Goal: Task Accomplishment & Management: Use online tool/utility

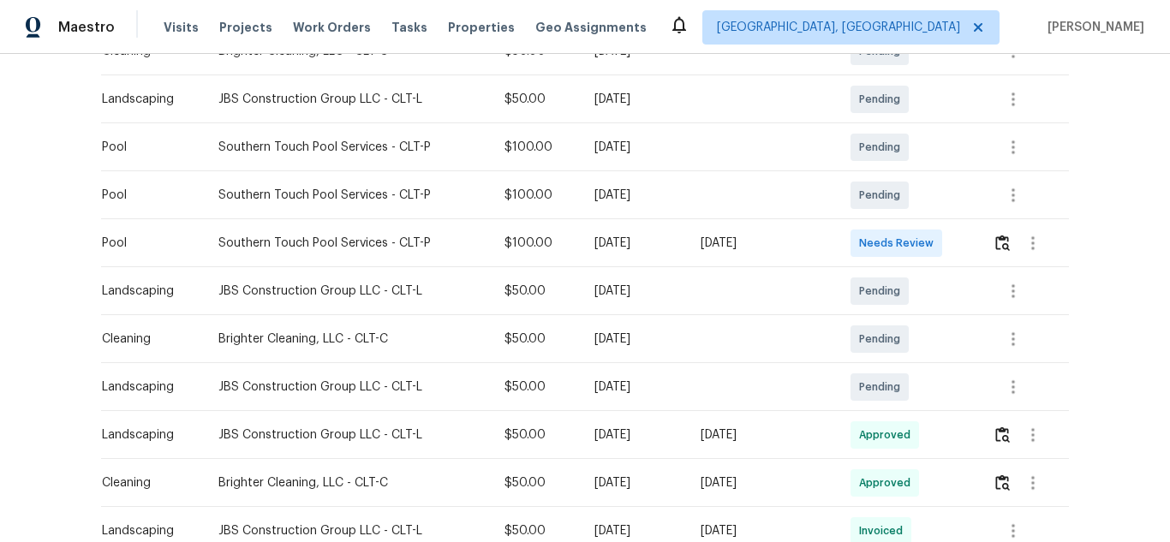
scroll to position [428, 0]
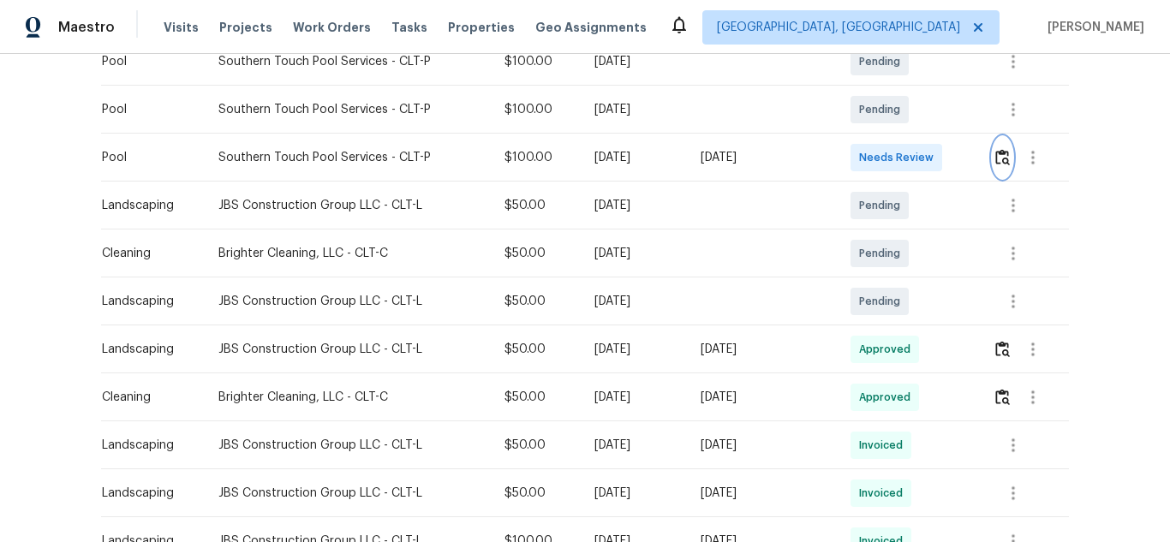
click at [995, 152] on img "button" at bounding box center [1002, 157] width 15 height 16
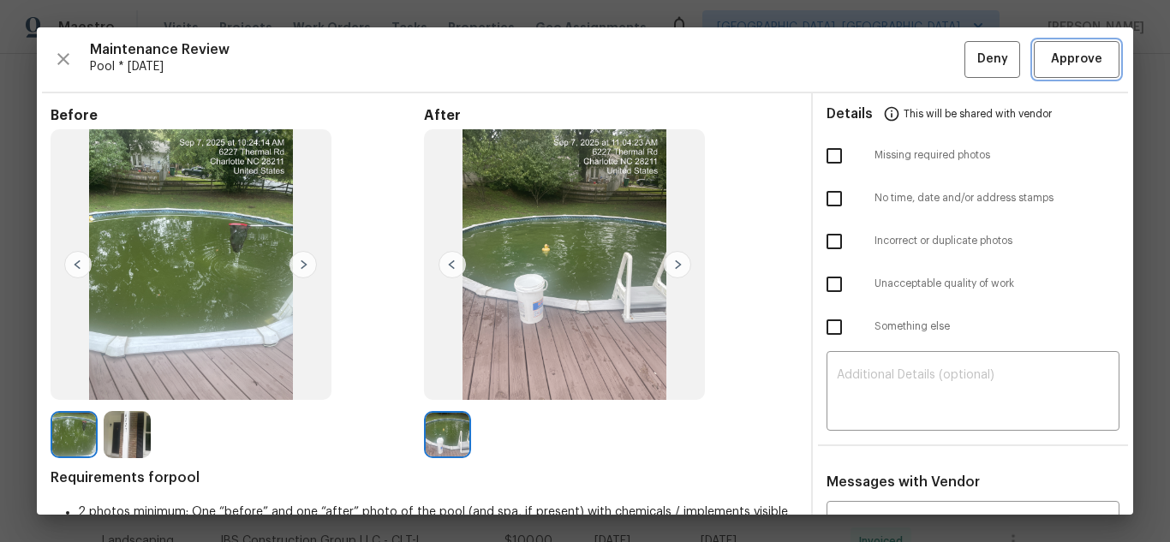
click at [1077, 67] on span "Approve" at bounding box center [1076, 59] width 51 height 21
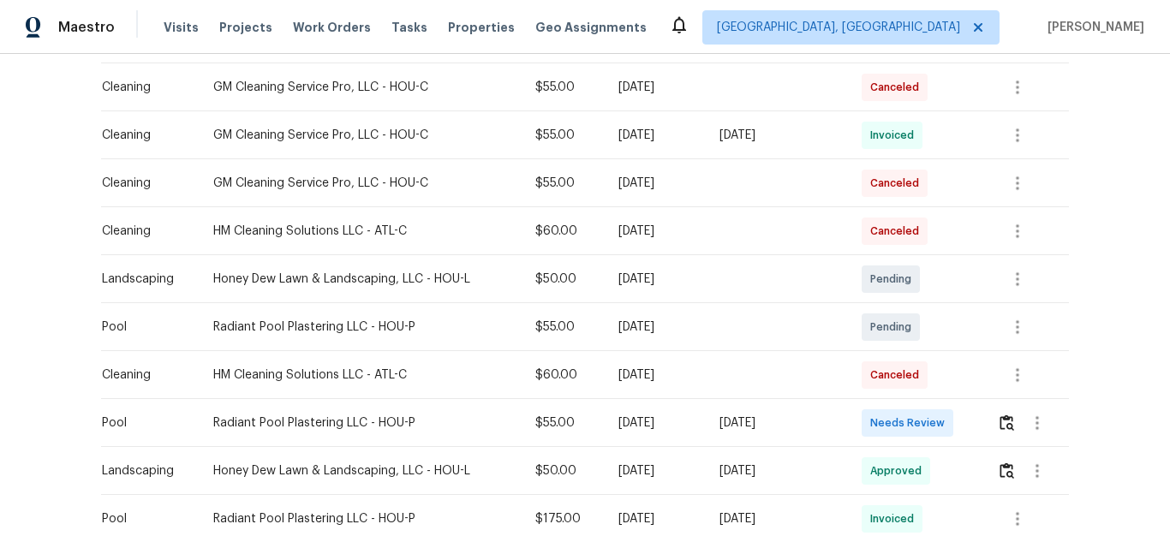
scroll to position [599, 0]
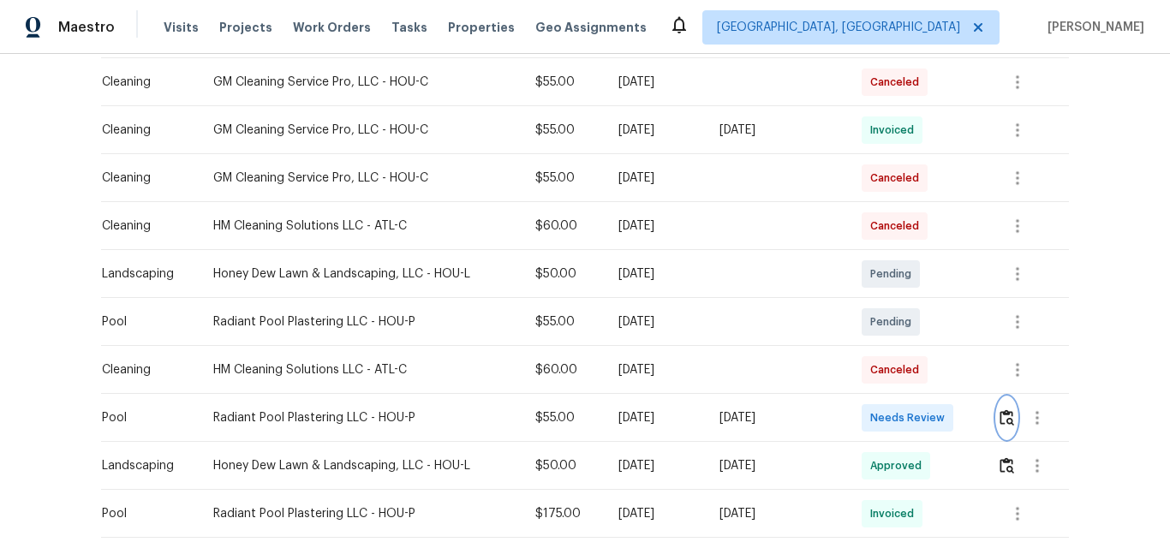
click at [1003, 418] on img "button" at bounding box center [1006, 417] width 15 height 16
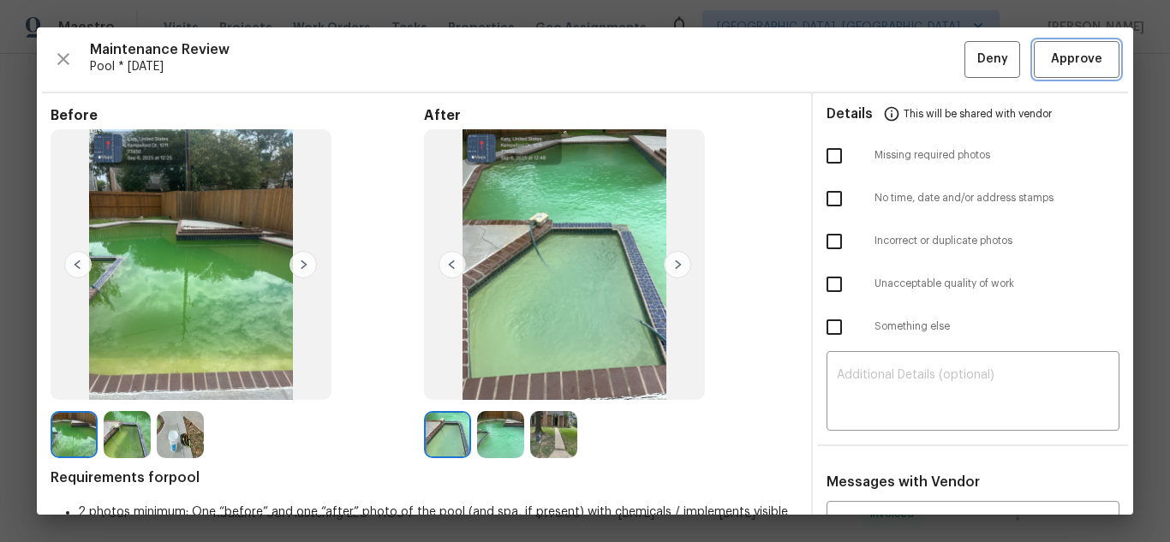
click at [1050, 70] on button "Approve" at bounding box center [1077, 59] width 86 height 37
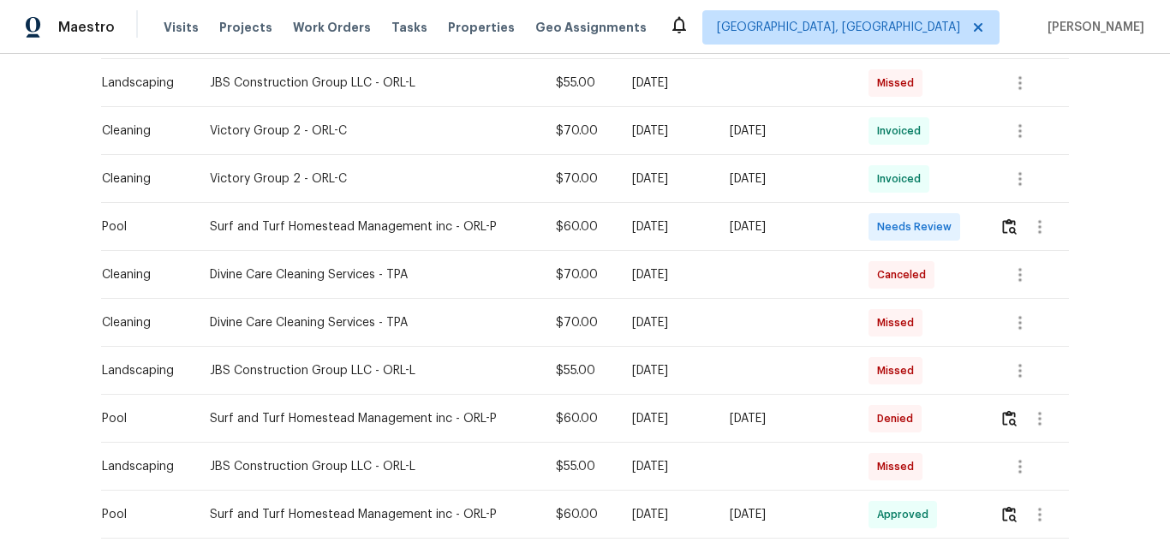
scroll to position [599, 0]
click at [1006, 227] on img "button" at bounding box center [1009, 226] width 15 height 16
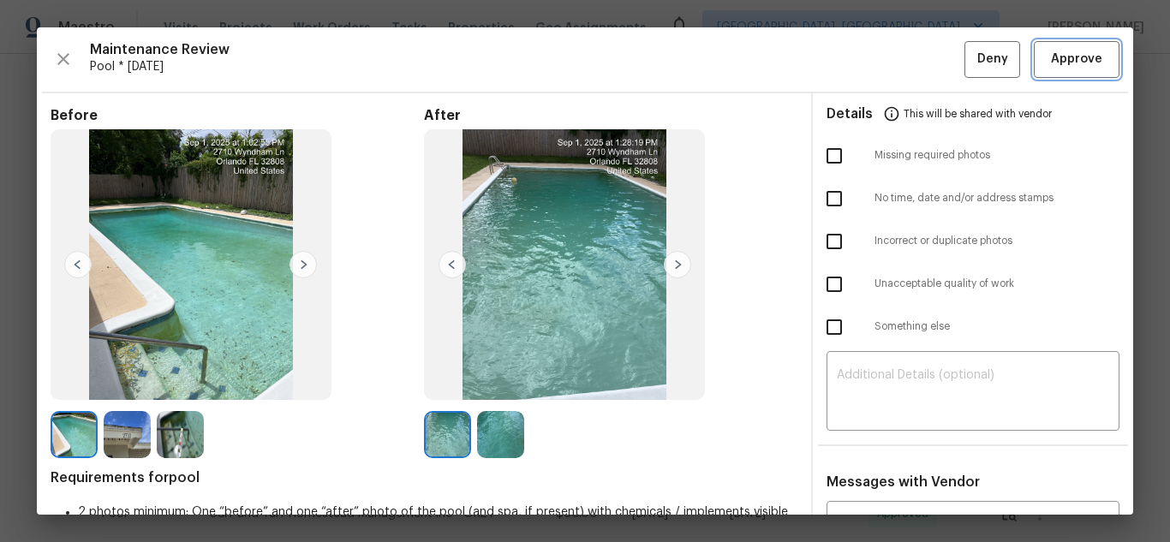
click at [1078, 70] on button "Approve" at bounding box center [1077, 59] width 86 height 37
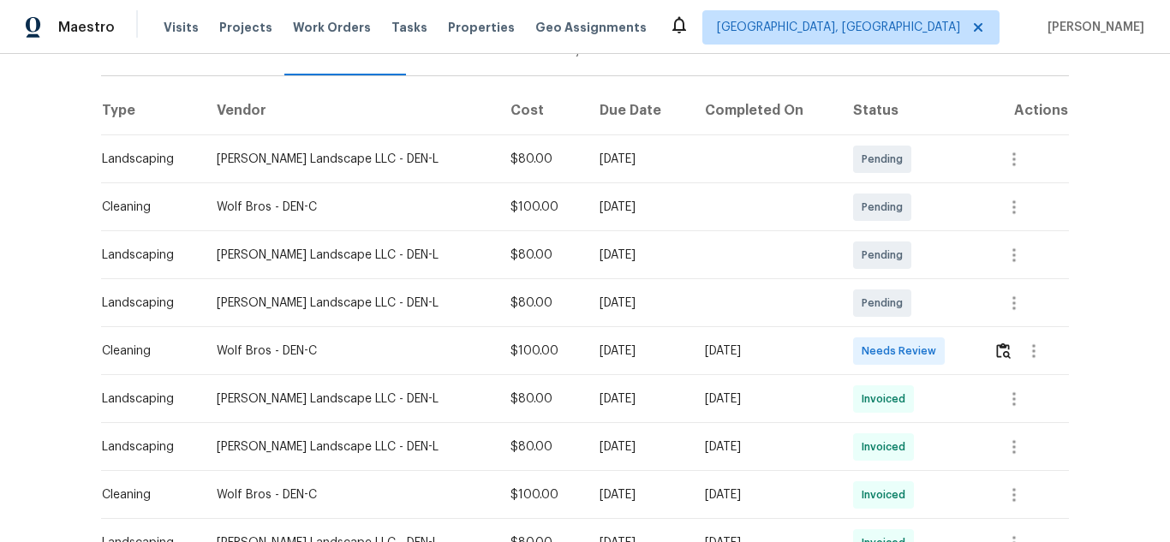
scroll to position [257, 0]
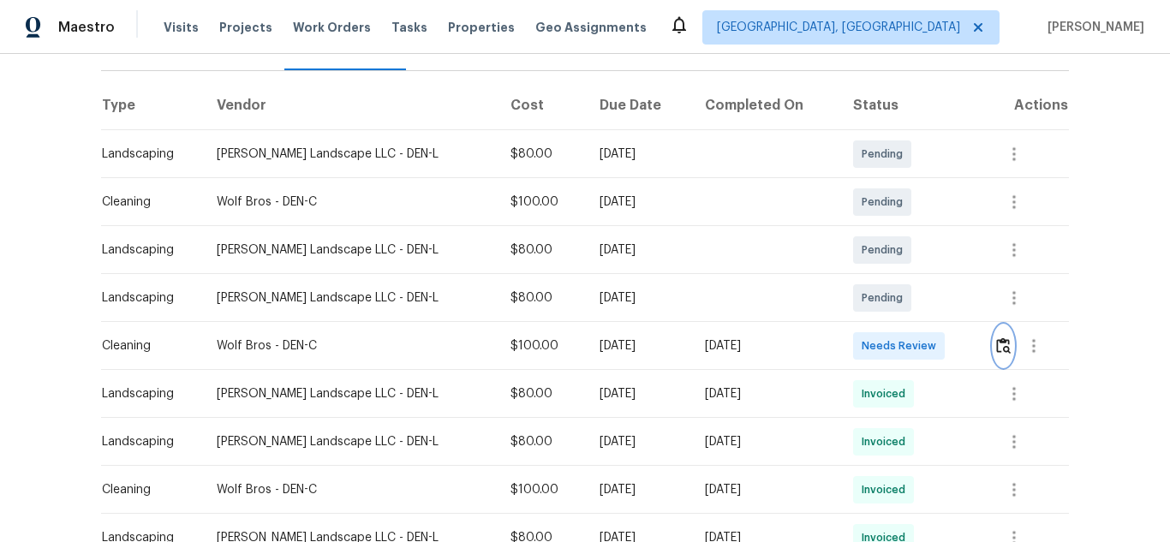
click at [998, 337] on img "button" at bounding box center [1003, 345] width 15 height 16
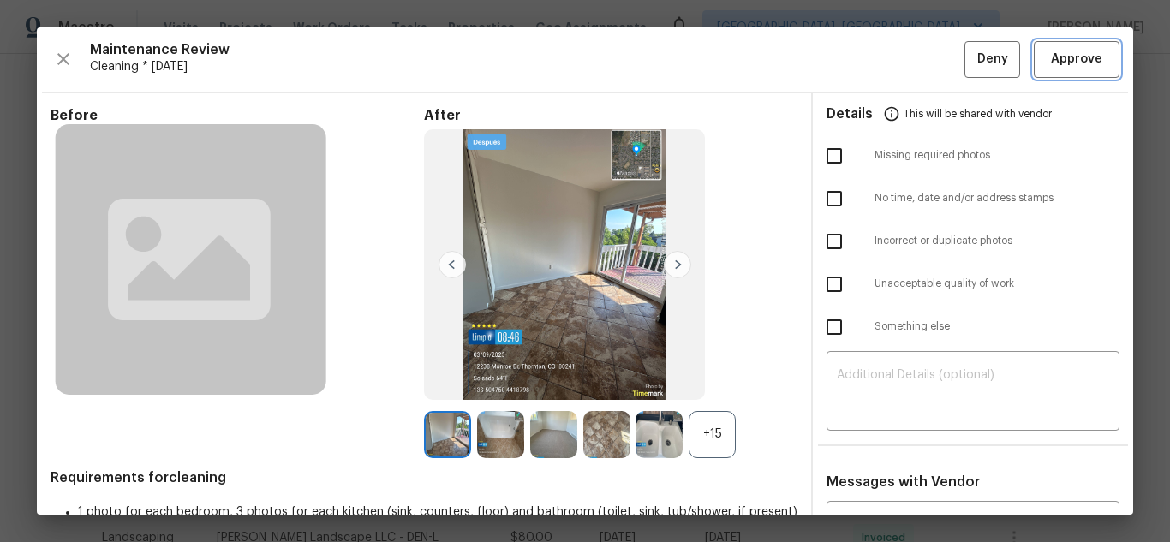
click at [1082, 67] on span "Approve" at bounding box center [1076, 59] width 51 height 21
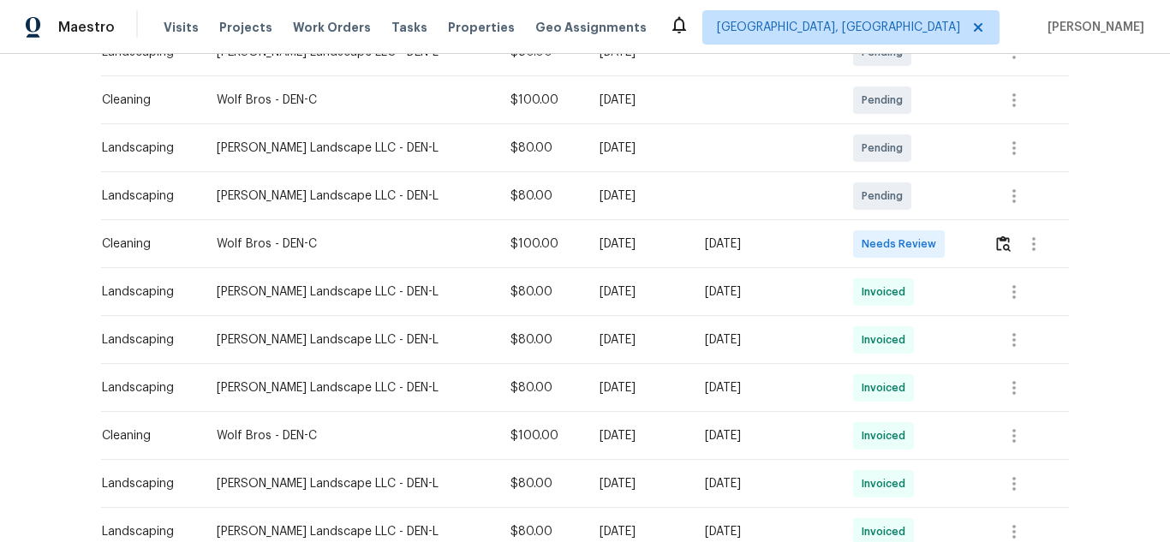
scroll to position [343, 0]
click at [996, 235] on img "button" at bounding box center [1003, 243] width 15 height 16
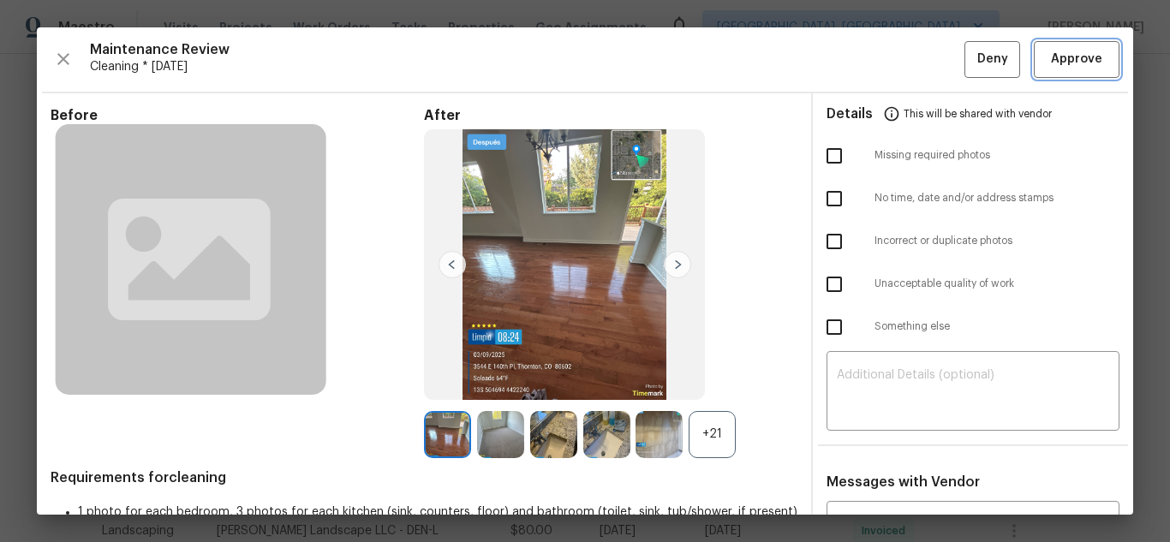
click at [1082, 58] on span "Approve" at bounding box center [1076, 59] width 51 height 21
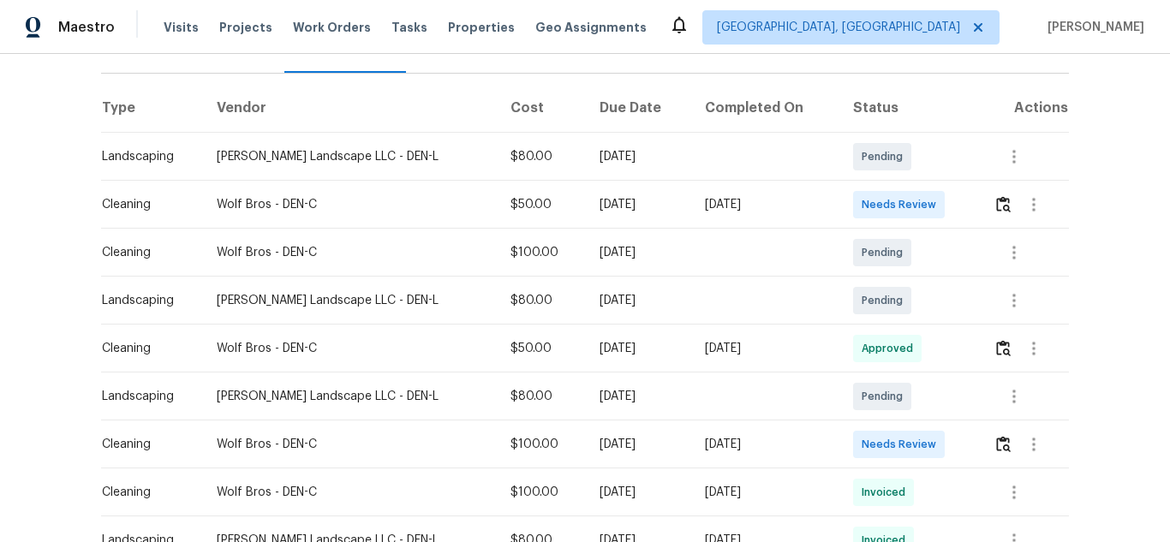
scroll to position [257, 0]
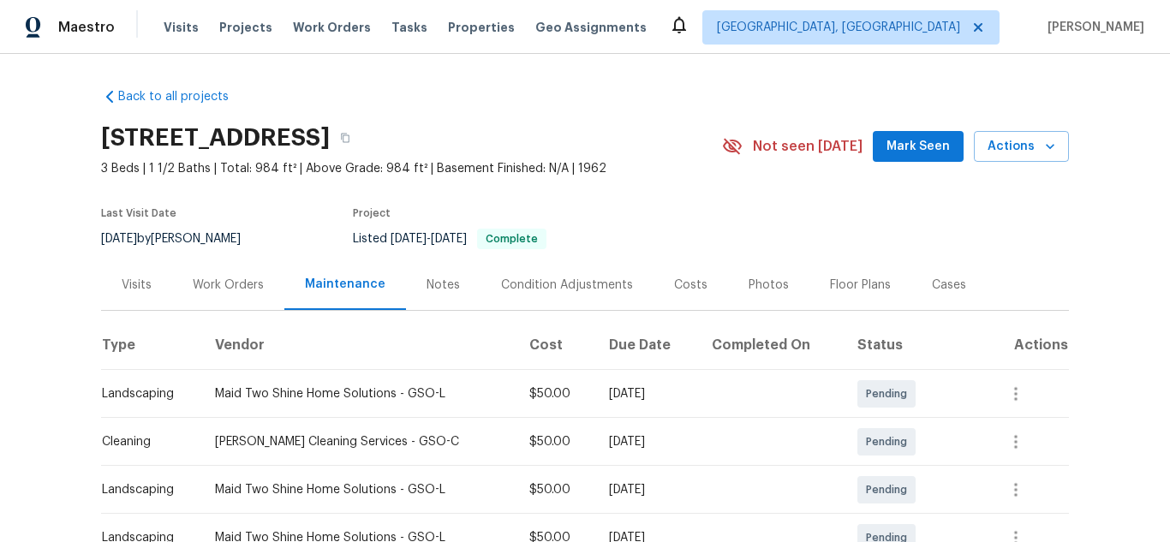
scroll to position [257, 0]
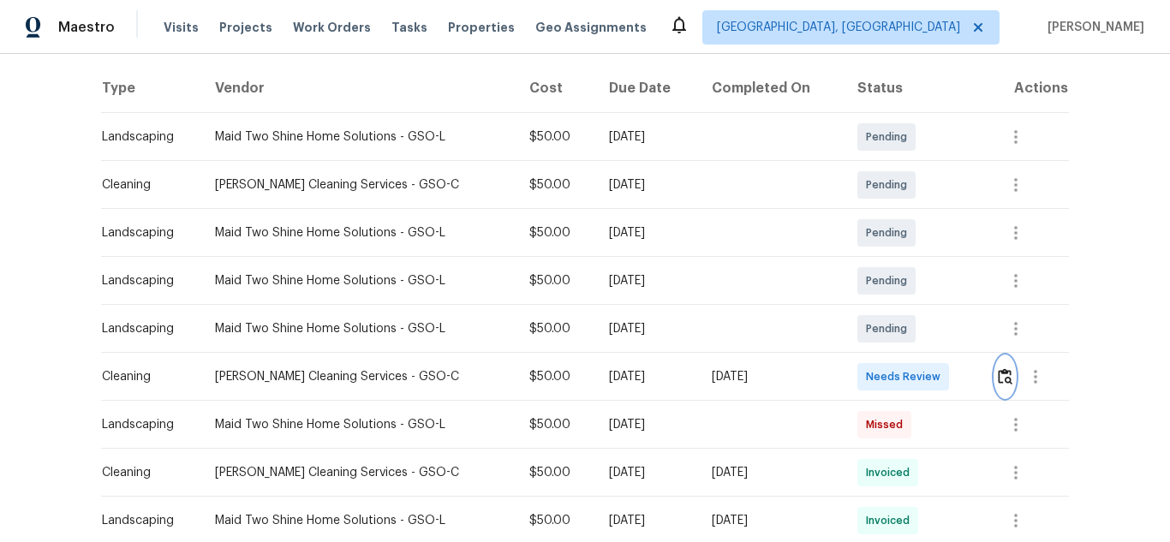
click at [998, 378] on img "button" at bounding box center [1005, 376] width 15 height 16
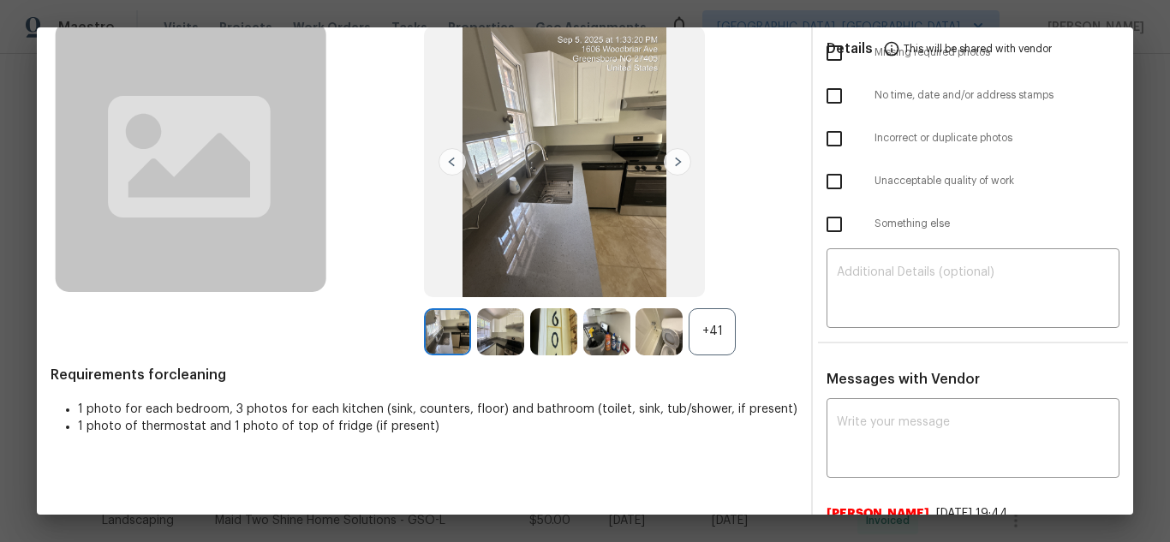
scroll to position [0, 0]
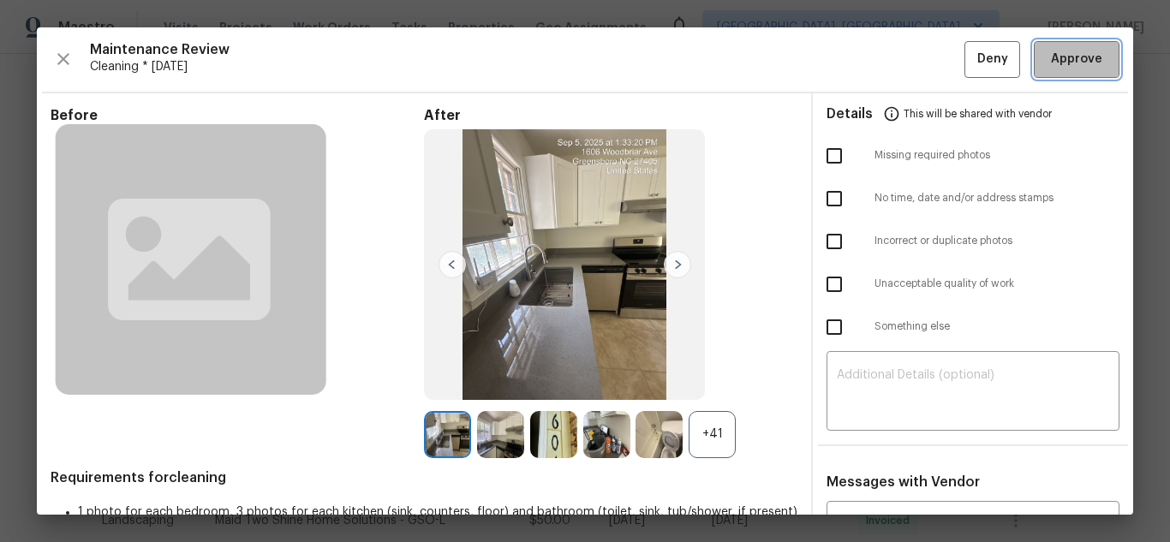
click at [1075, 59] on span "Approve" at bounding box center [1076, 59] width 51 height 21
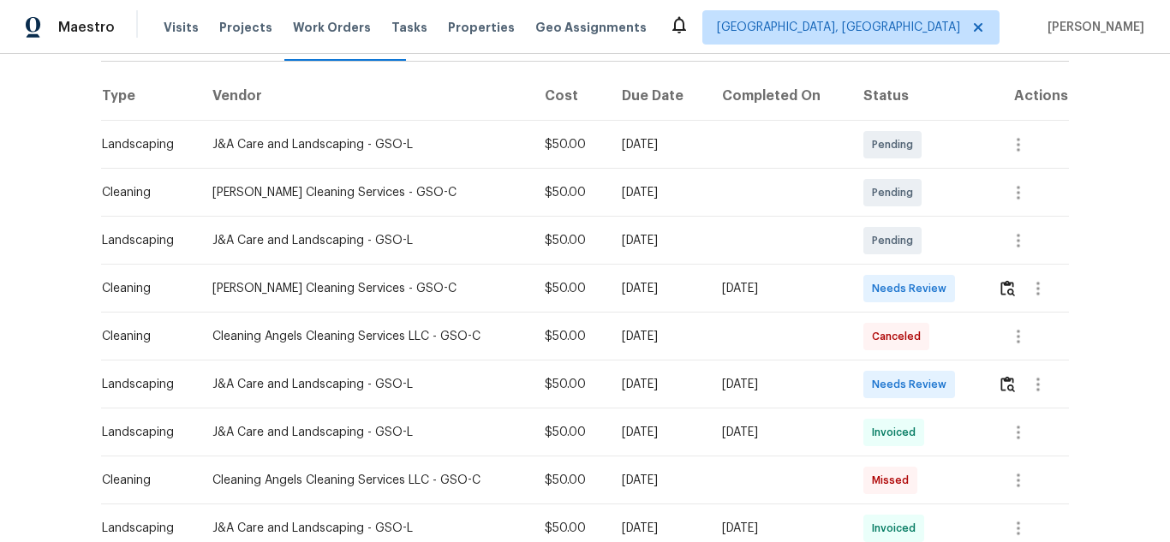
scroll to position [257, 0]
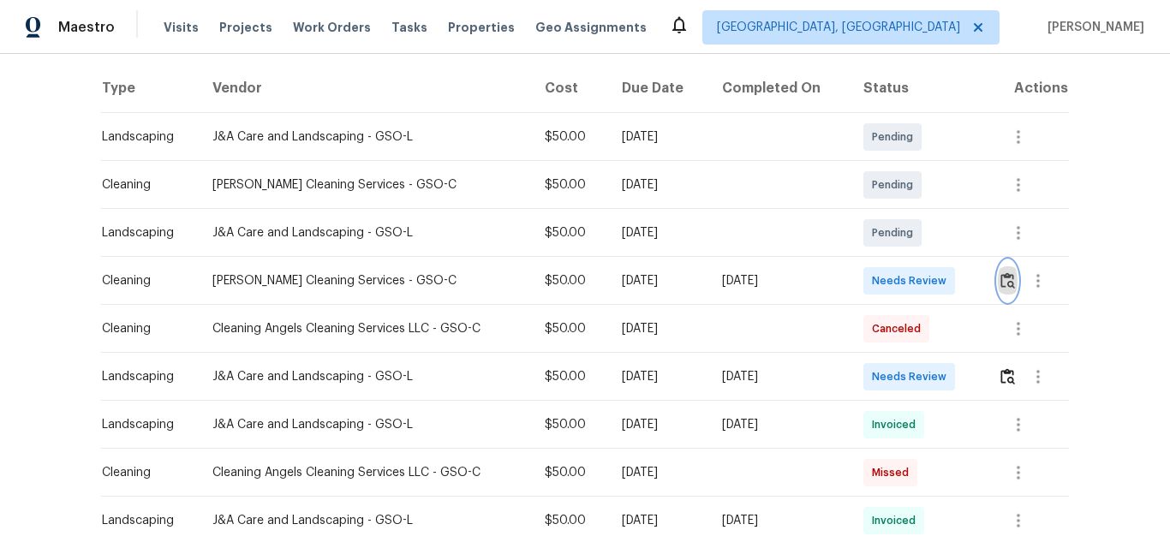
click at [1007, 275] on img "button" at bounding box center [1007, 280] width 15 height 16
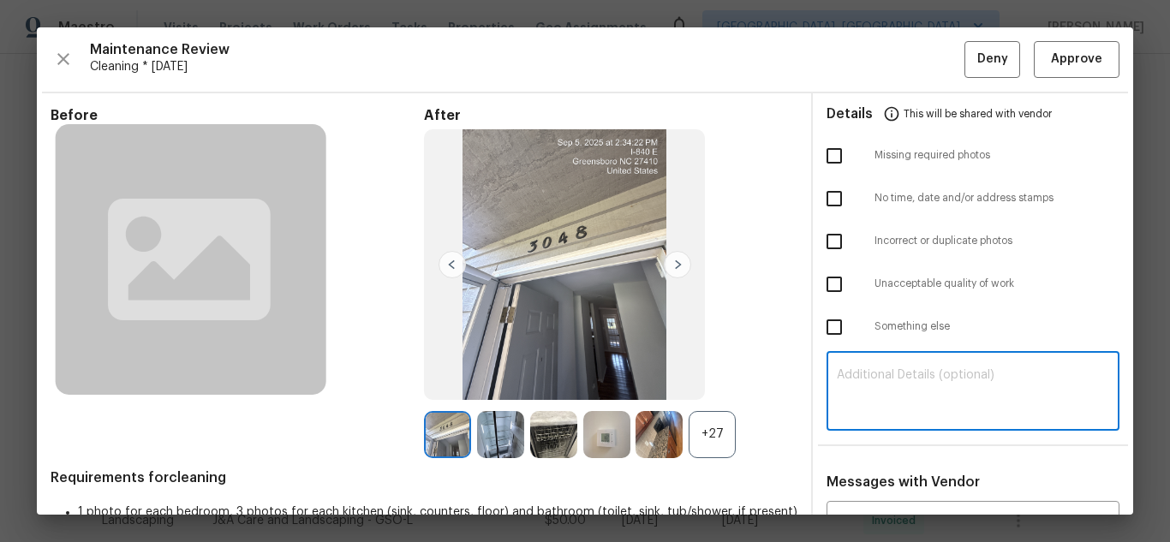
click at [927, 383] on textarea at bounding box center [973, 393] width 272 height 48
paste textarea "Maintenance Audit Team: Hello! Unfortunately, this cleaning visit completed on …"
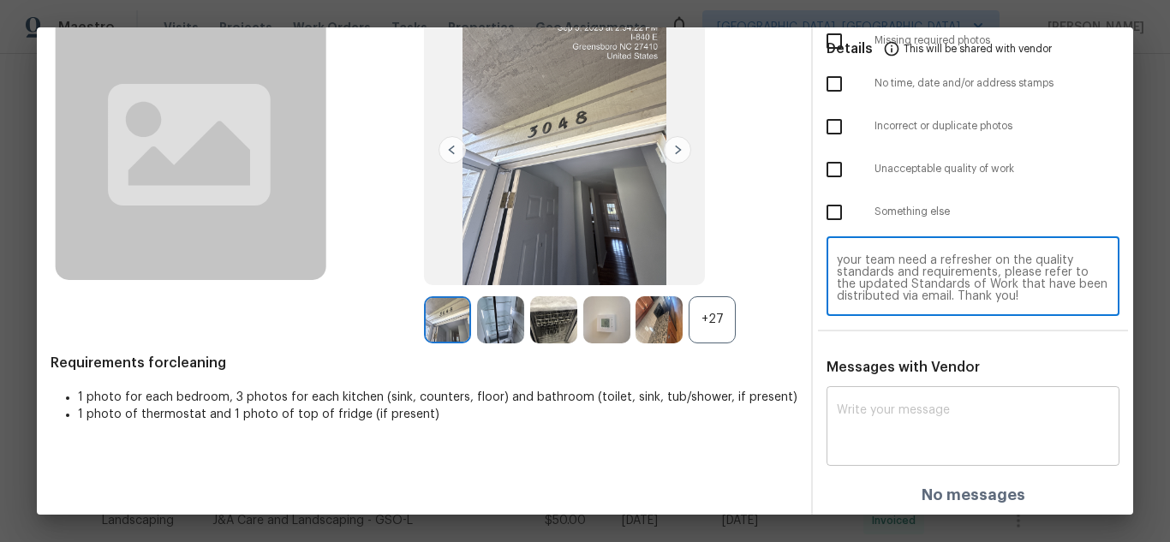
scroll to position [117, 0]
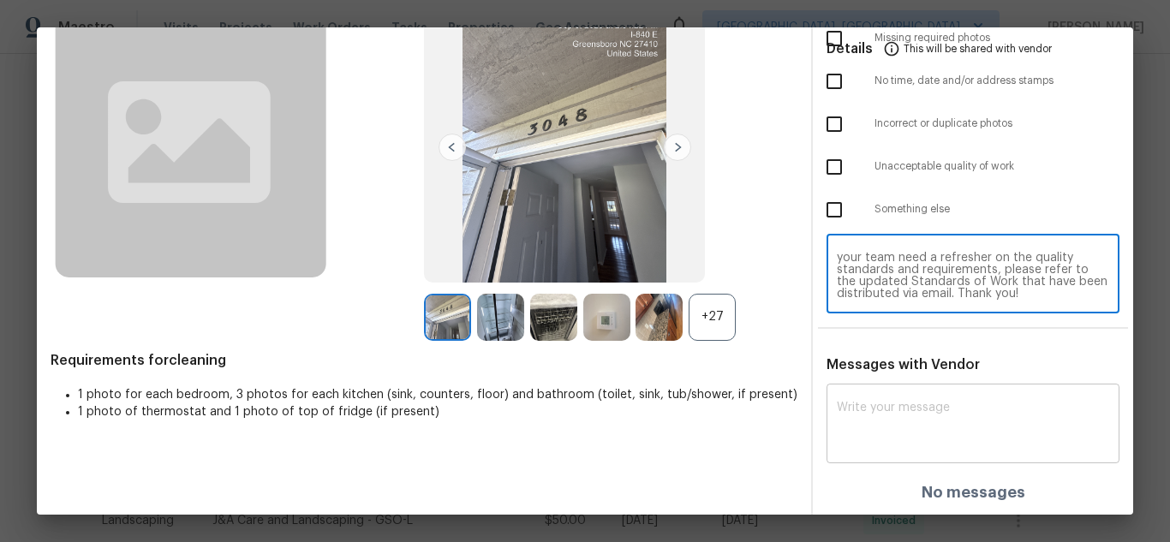
type textarea "Maintenance Audit Team: Hello! Unfortunately, this cleaning visit completed on …"
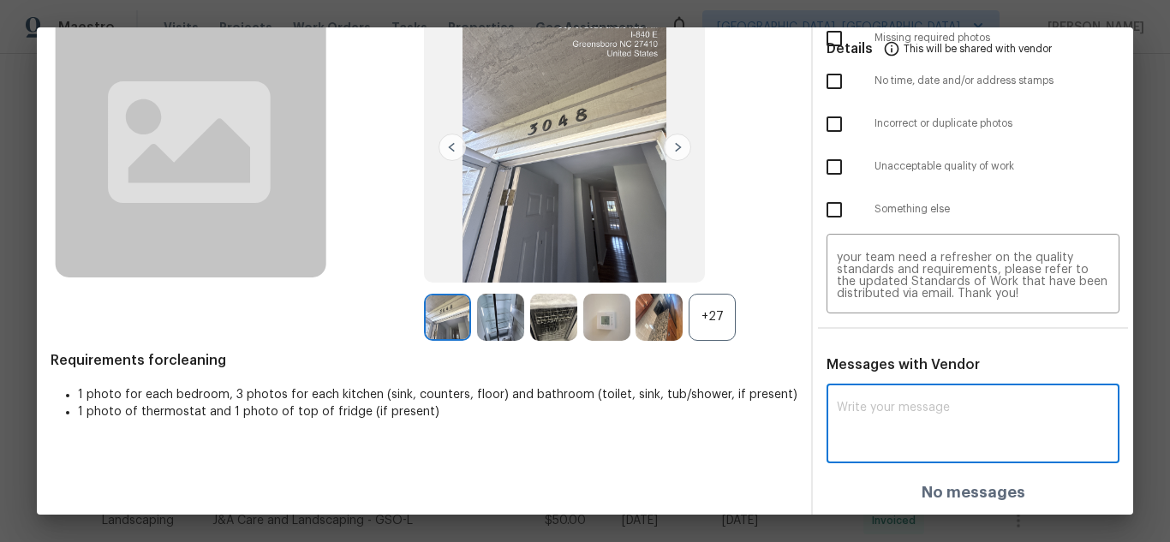
click at [903, 407] on textarea at bounding box center [973, 426] width 272 height 48
paste textarea "Maintenance Audit Team: Hello! Unfortunately, this cleaning visit completed on …"
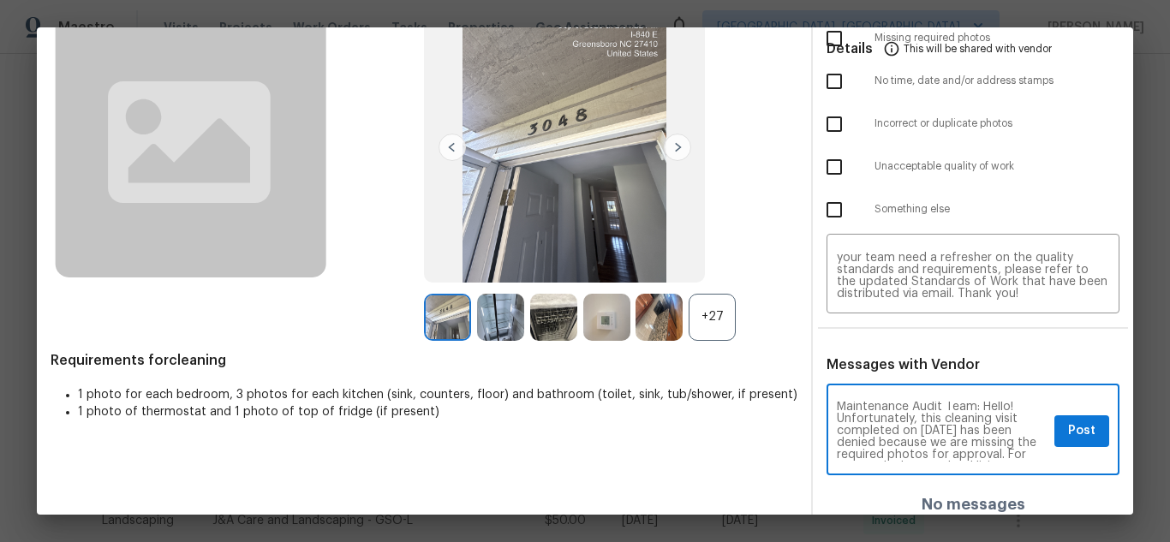
scroll to position [0, 0]
type textarea "Maintenance Audit Team: Hello! Unfortunately, this cleaning visit completed on …"
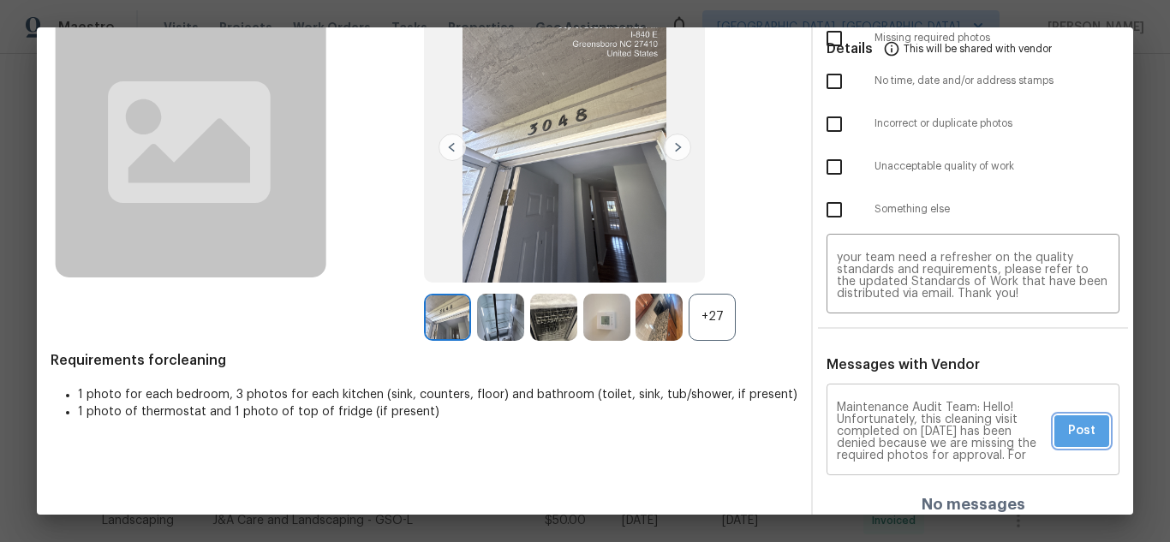
click at [1054, 435] on button "Post" at bounding box center [1081, 431] width 55 height 32
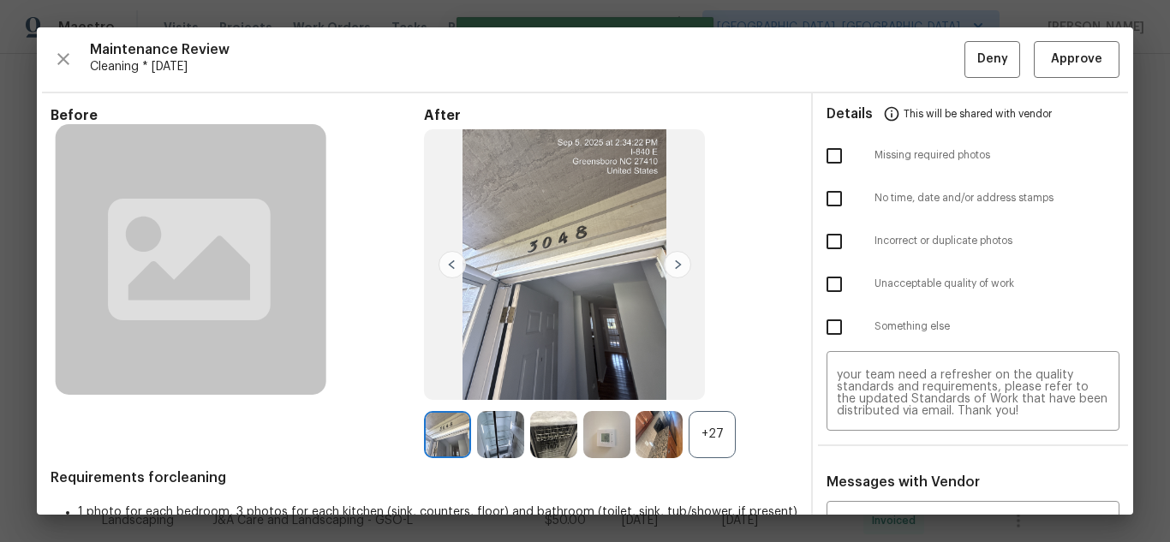
click at [816, 158] on input "checkbox" at bounding box center [834, 156] width 36 height 36
checkbox input "true"
click at [977, 55] on span "Deny" at bounding box center [992, 59] width 31 height 21
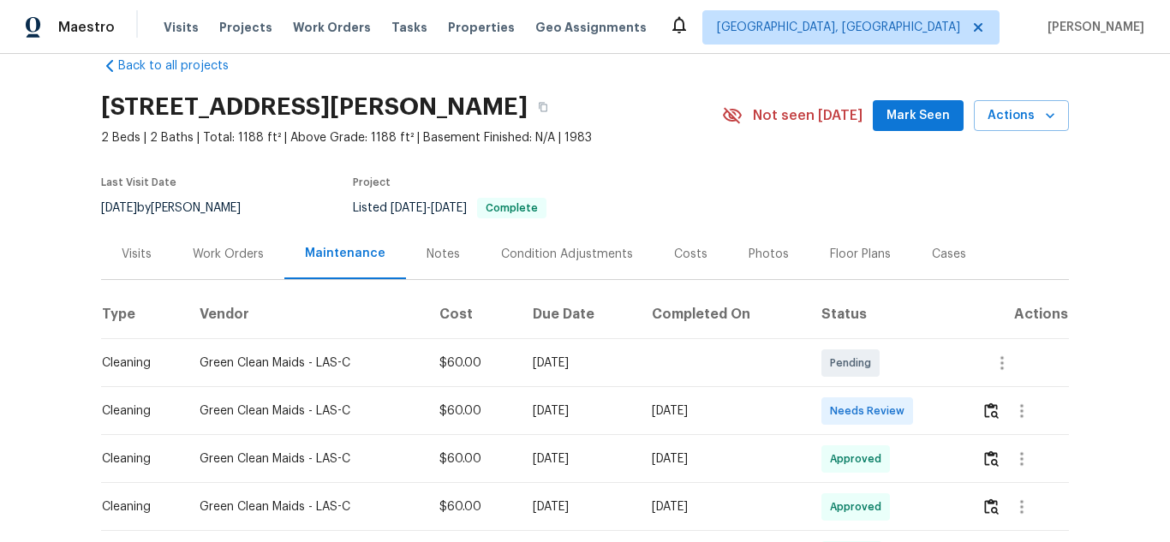
scroll to position [86, 0]
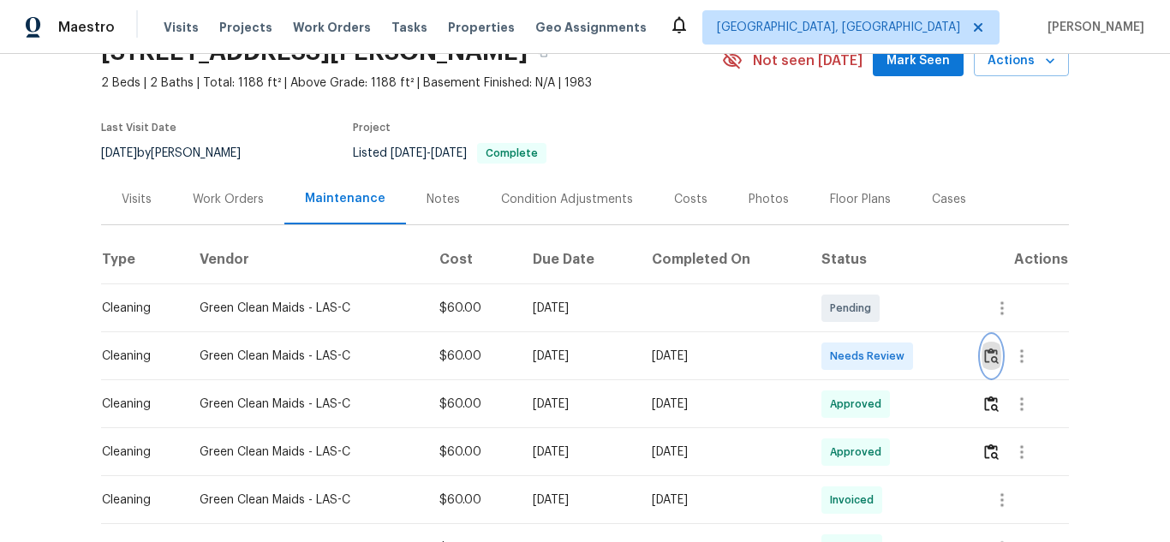
click at [992, 357] on img "button" at bounding box center [991, 356] width 15 height 16
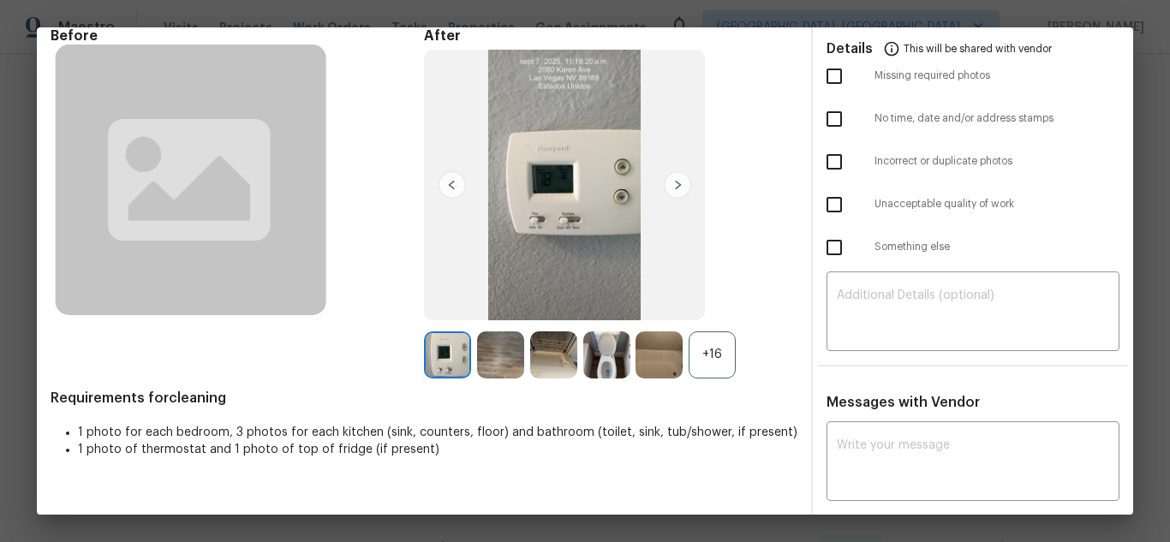
scroll to position [171, 0]
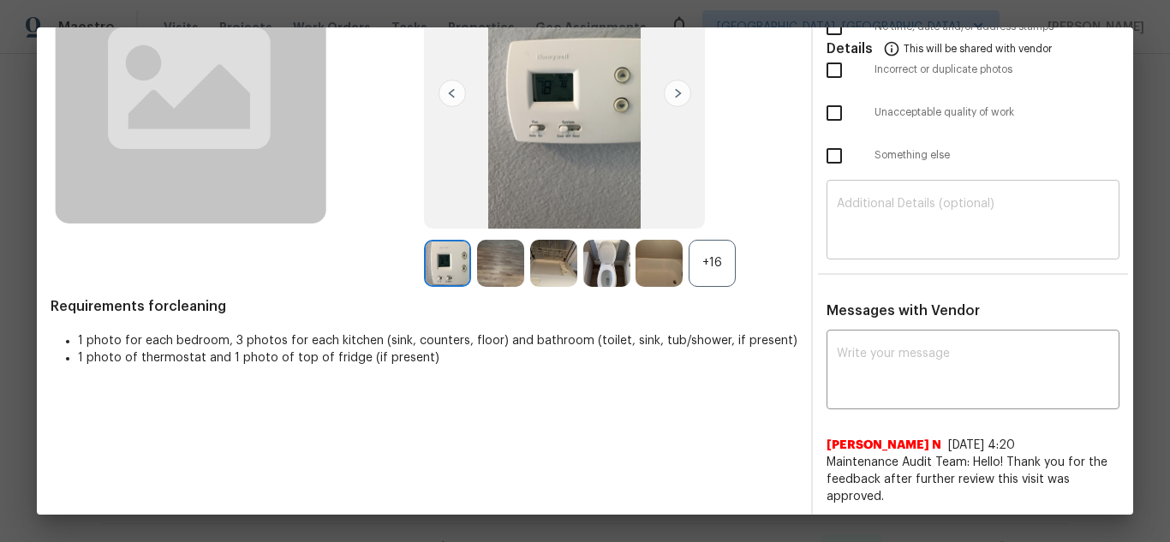
click at [938, 218] on textarea at bounding box center [973, 222] width 272 height 48
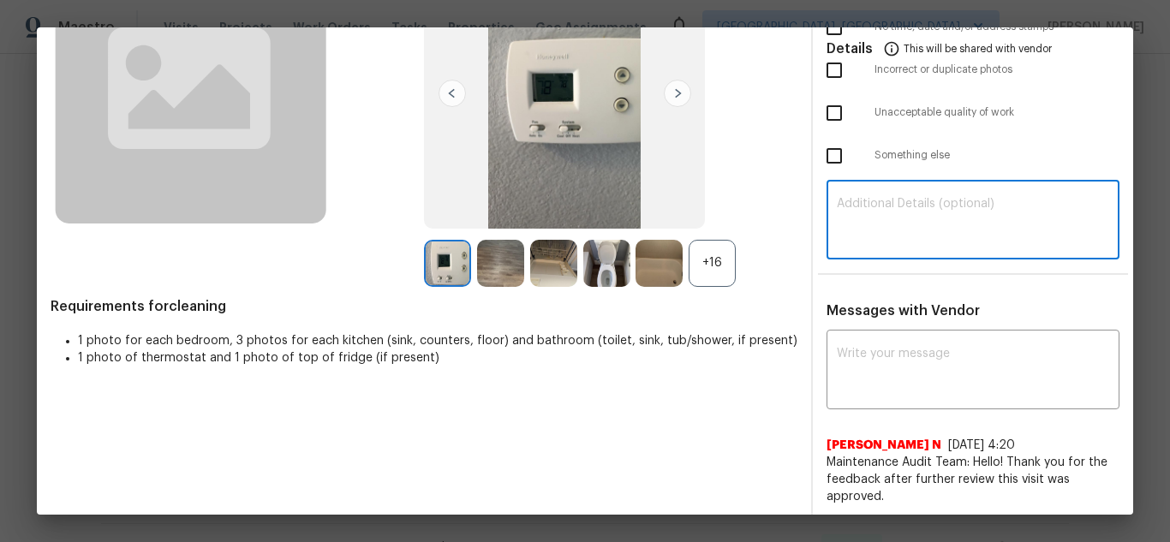
paste textarea "Maintenance Audit Team: Hello! Unfortunately, this cleaning visit completed on …"
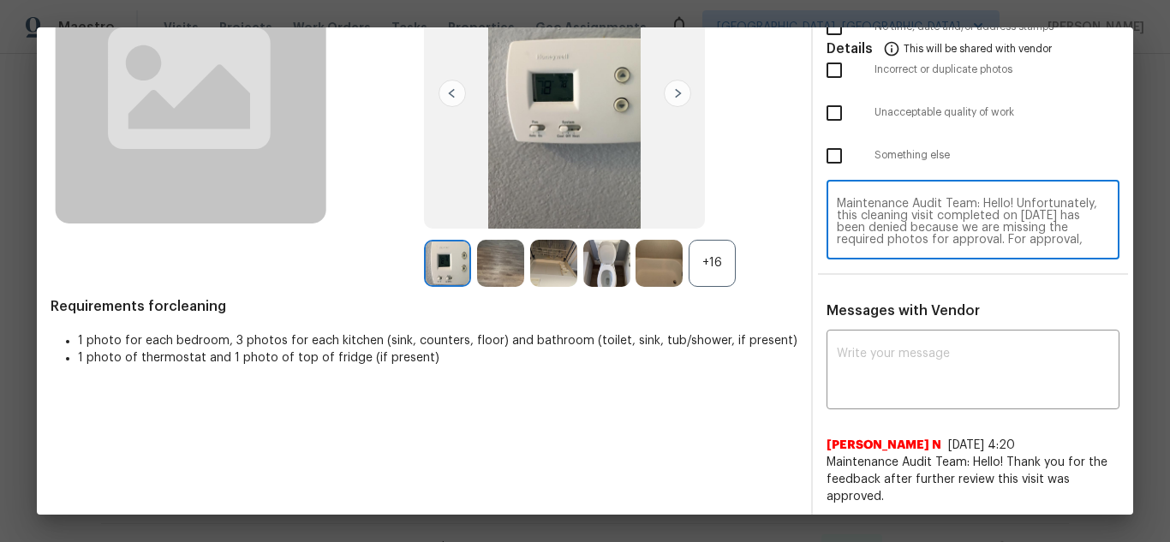
scroll to position [144, 0]
type textarea "Maintenance Audit Team: Hello! Unfortunately, this cleaning visit completed on …"
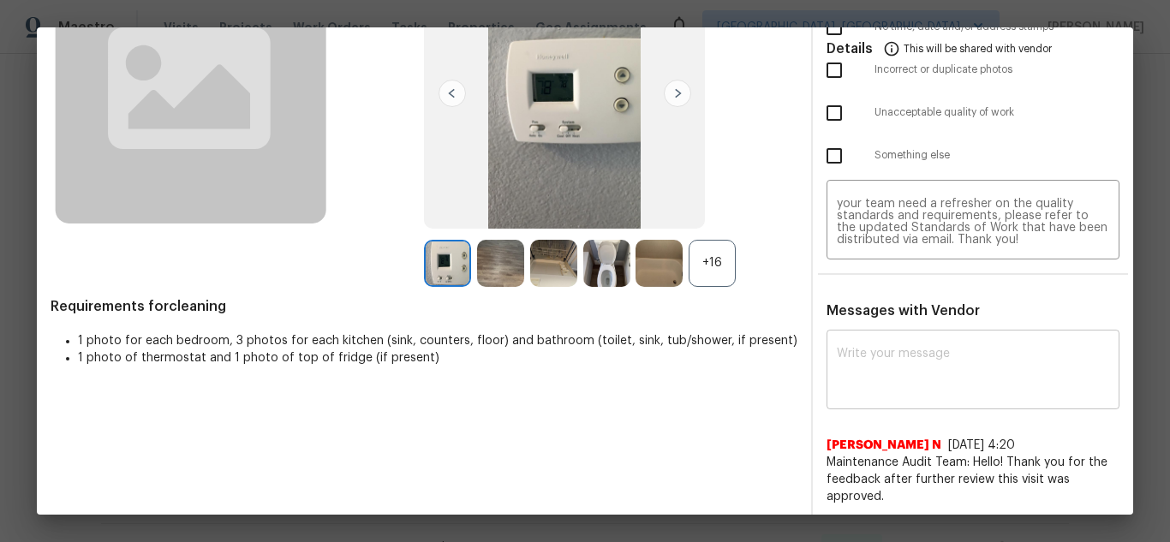
click at [954, 342] on div "x ​" at bounding box center [972, 371] width 293 height 75
paste textarea "Maintenance Audit Team: Hello! Unfortunately, this cleaning visit completed on …"
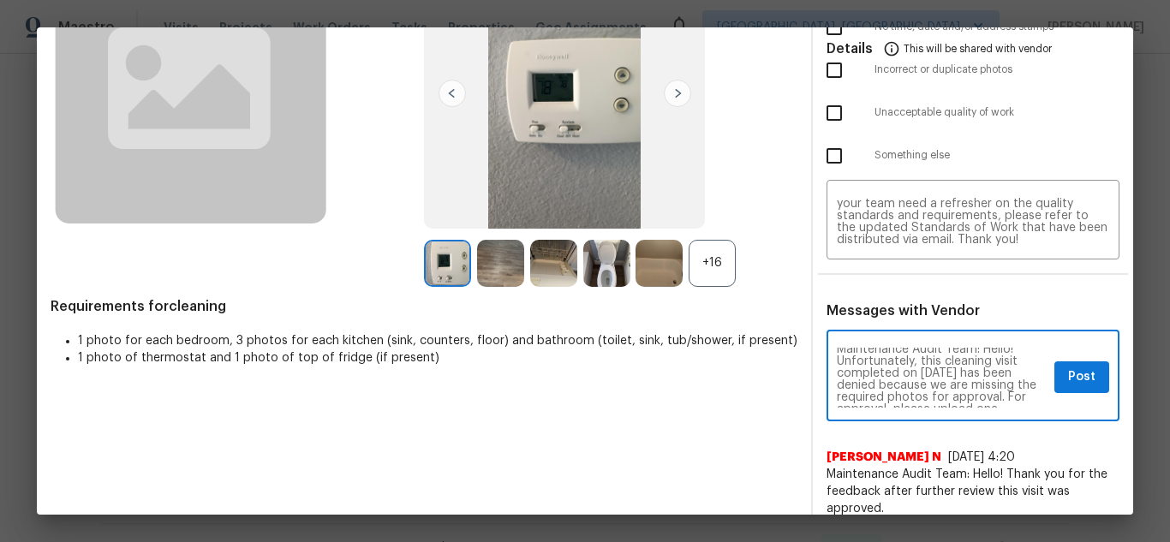
scroll to position [0, 0]
type textarea "Maintenance Audit Team: Hello! Unfortunately, this cleaning visit completed on …"
click at [1078, 382] on span "Post" at bounding box center [1081, 377] width 27 height 21
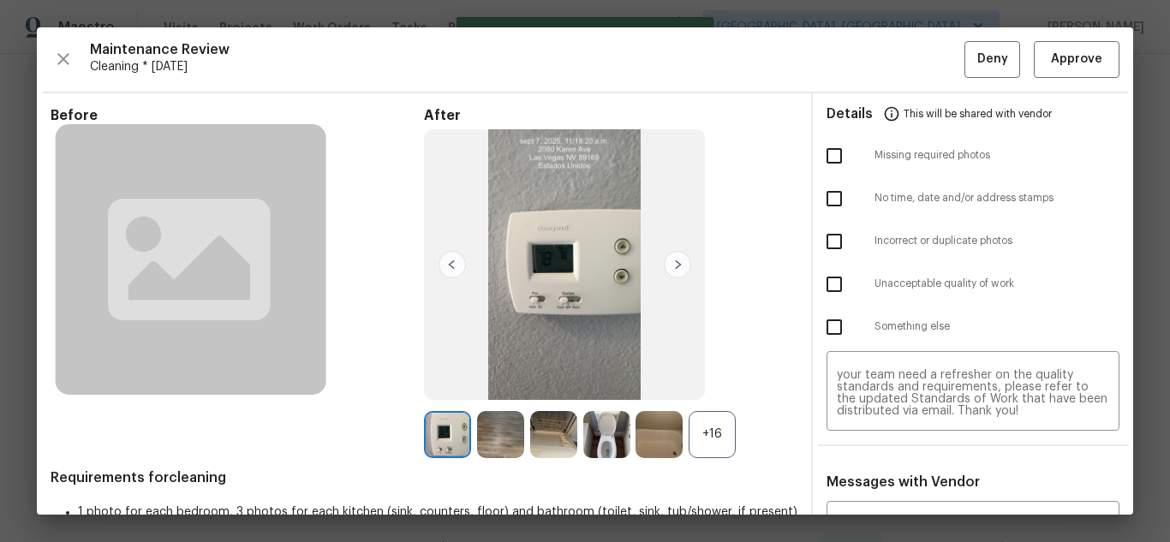
click at [822, 158] on input "checkbox" at bounding box center [834, 156] width 36 height 36
checkbox input "true"
click at [983, 50] on span "Deny" at bounding box center [992, 59] width 31 height 21
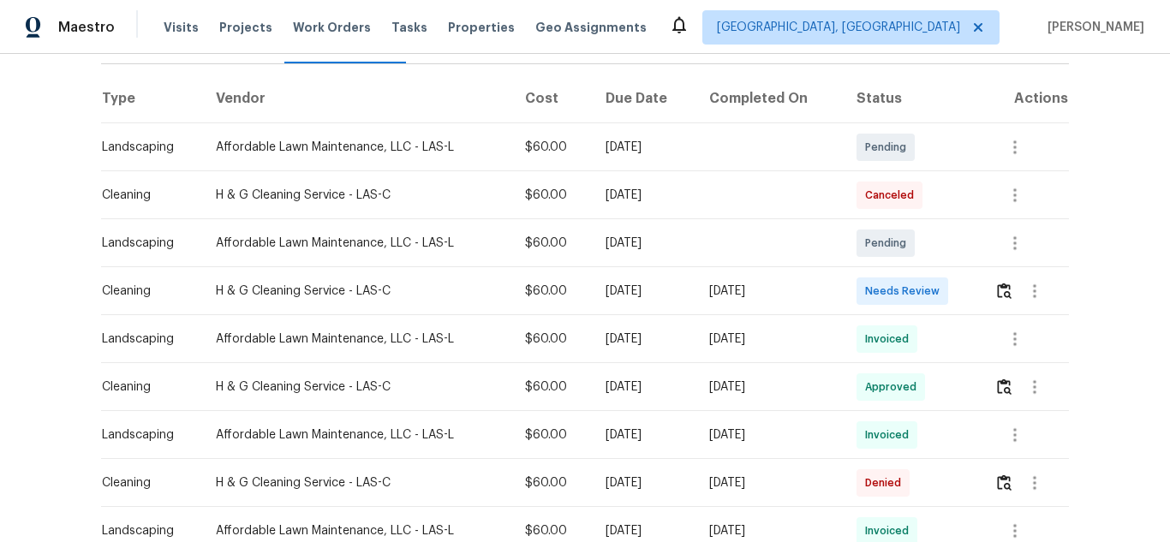
scroll to position [257, 0]
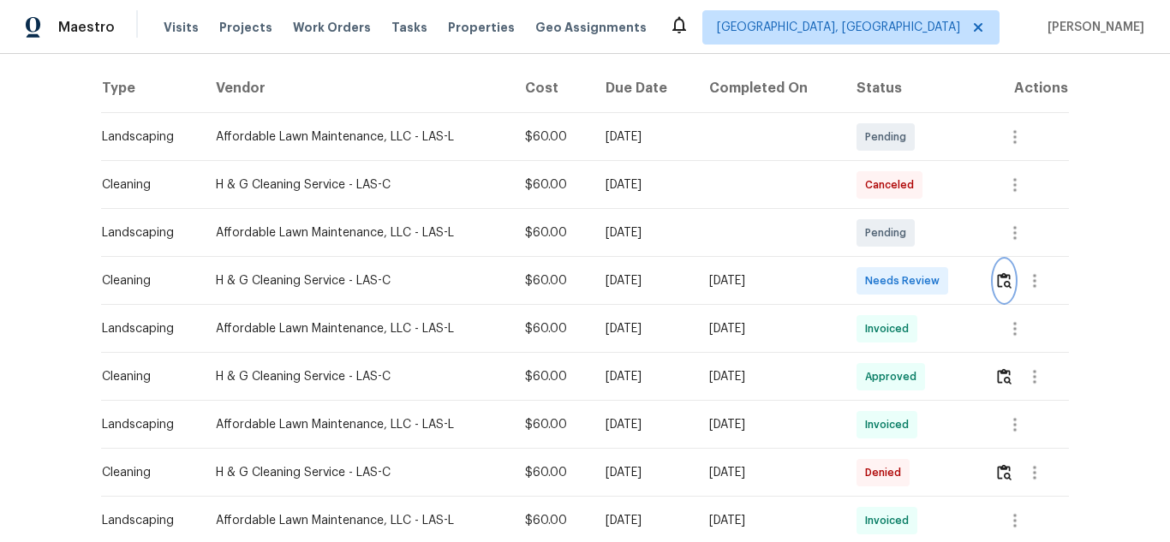
click at [997, 284] on img "button" at bounding box center [1004, 280] width 15 height 16
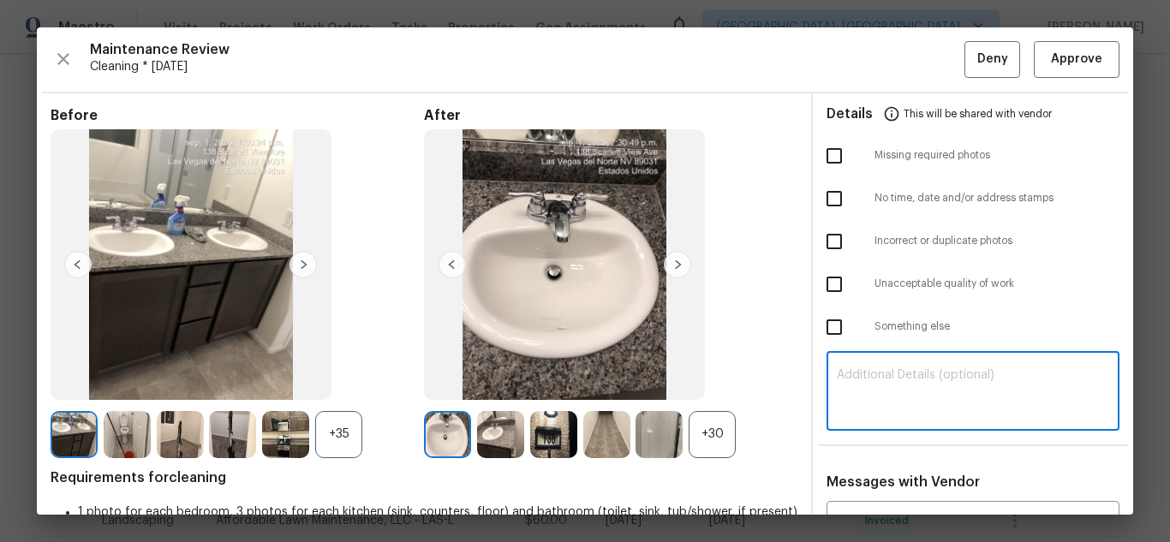
click at [905, 385] on textarea at bounding box center [973, 393] width 272 height 48
paste textarea "Maintenance Audit Team: Hello! Unfortunately, this cleaning visit completed on …"
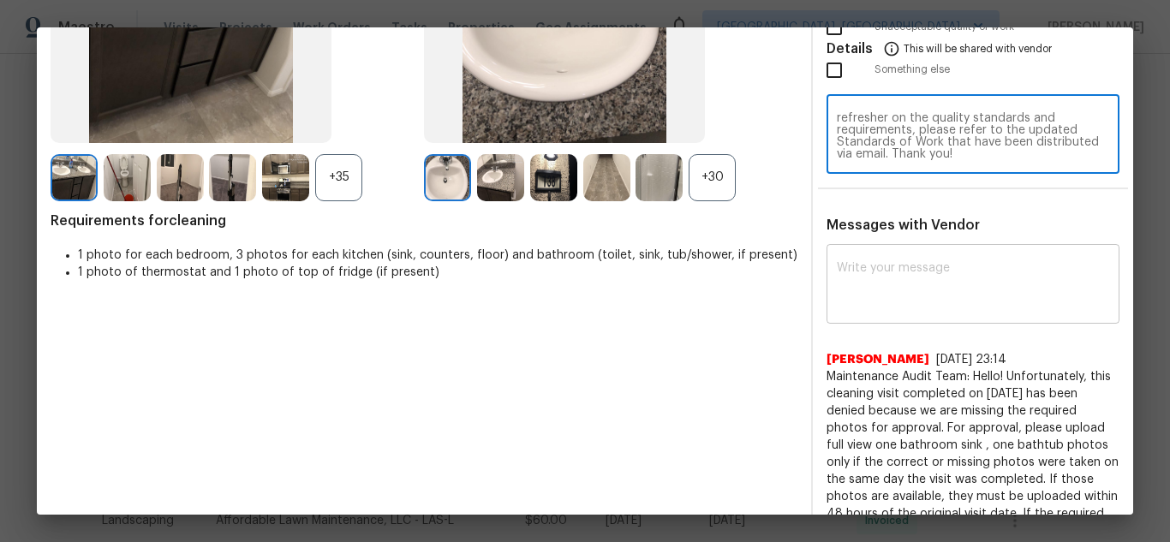
type textarea "Maintenance Audit Team: Hello! Unfortunately, this cleaning visit completed on …"
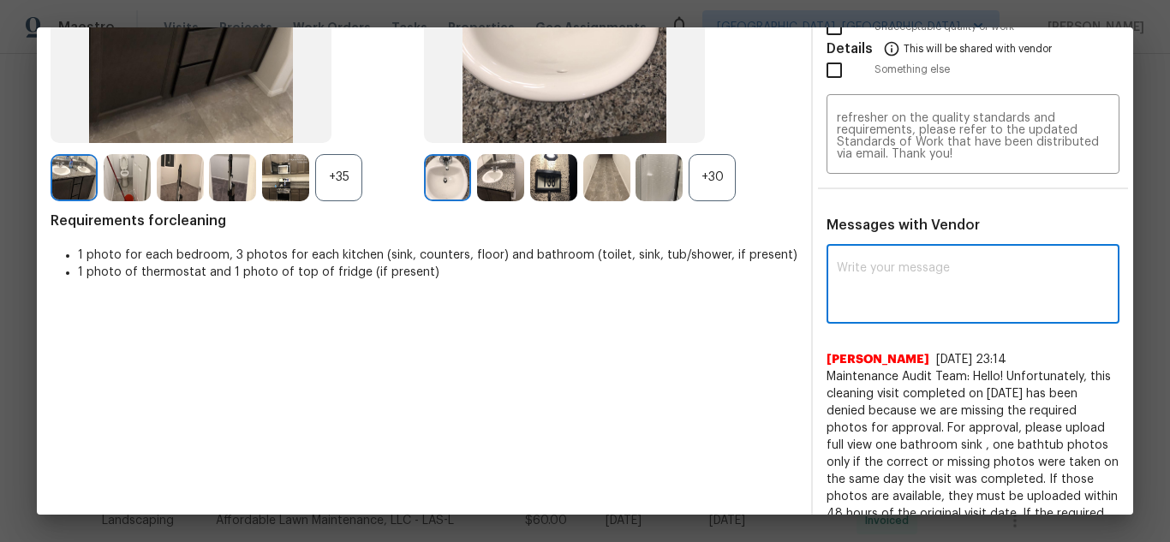
click at [917, 283] on textarea at bounding box center [973, 286] width 272 height 48
paste textarea "Maintenance Audit Team: Hello! Unfortunately, this cleaning visit completed on …"
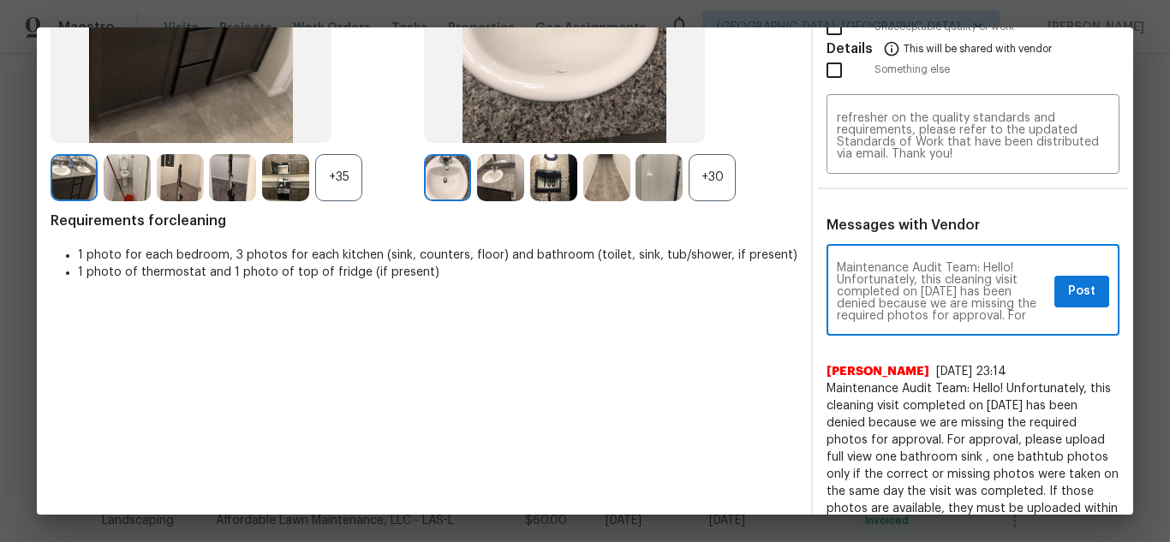
scroll to position [34, 0]
click at [924, 305] on textarea "Maintenance Audit Team: Hello! Unfortunately, this cleaning visit completed on …" at bounding box center [942, 292] width 211 height 60
type textarea "Maintenance Audit Team: Hello! Unfortunately, this cleaning visit completed on …"
click at [1070, 293] on span "Post" at bounding box center [1081, 291] width 27 height 21
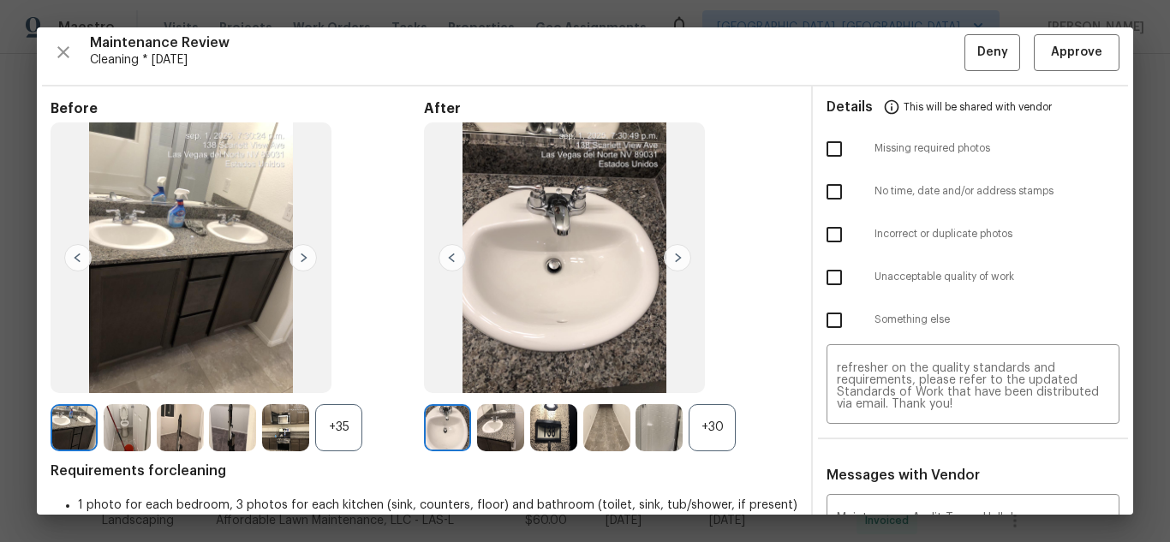
scroll to position [0, 0]
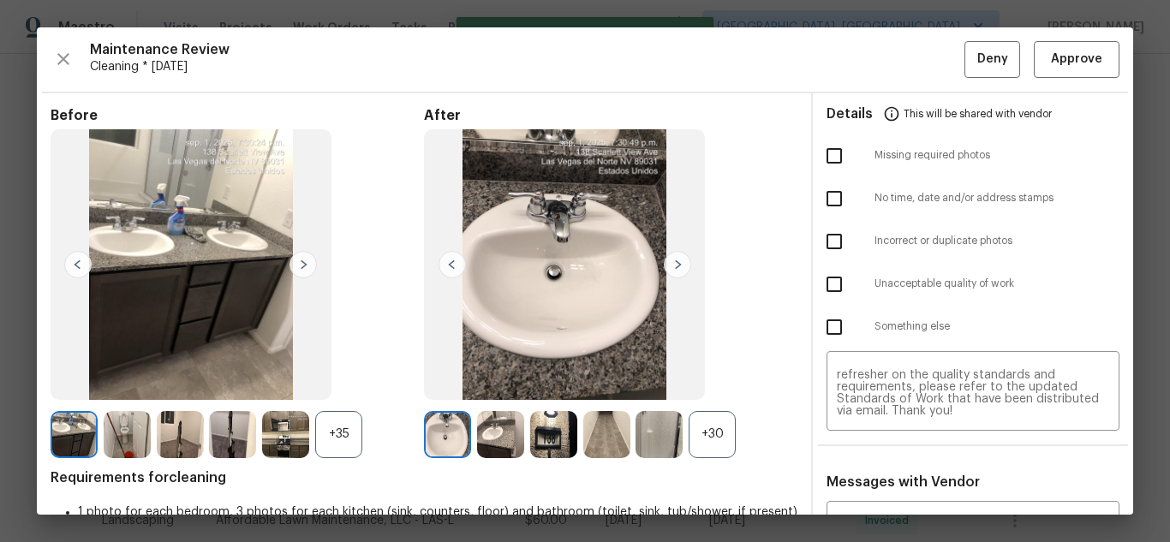
click at [819, 164] on input "checkbox" at bounding box center [834, 156] width 36 height 36
checkbox input "true"
click at [964, 69] on button "Deny" at bounding box center [992, 59] width 56 height 37
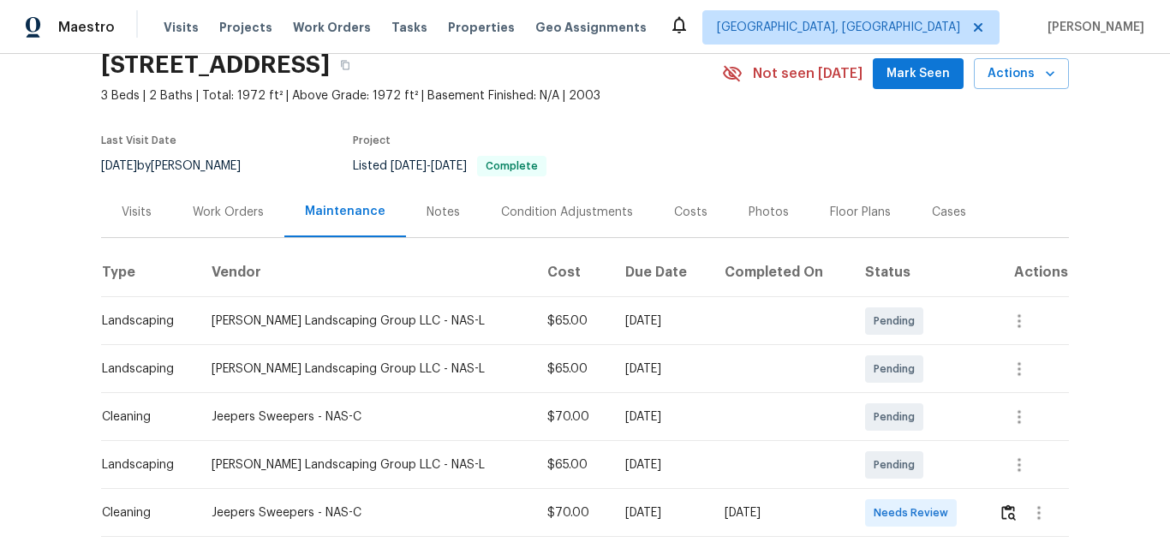
scroll to position [171, 0]
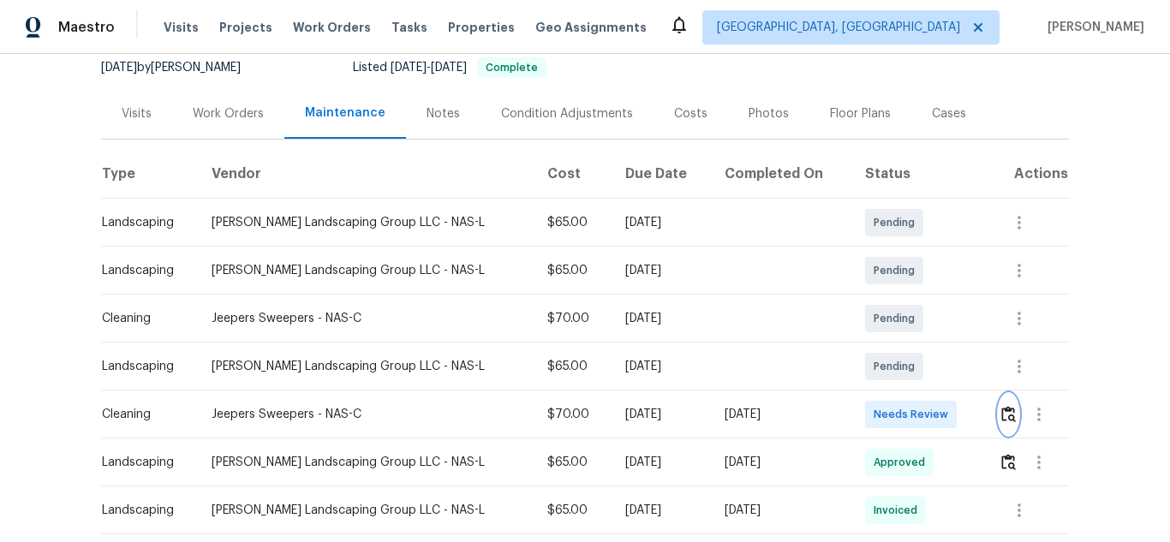
click at [1001, 420] on img "button" at bounding box center [1008, 414] width 15 height 16
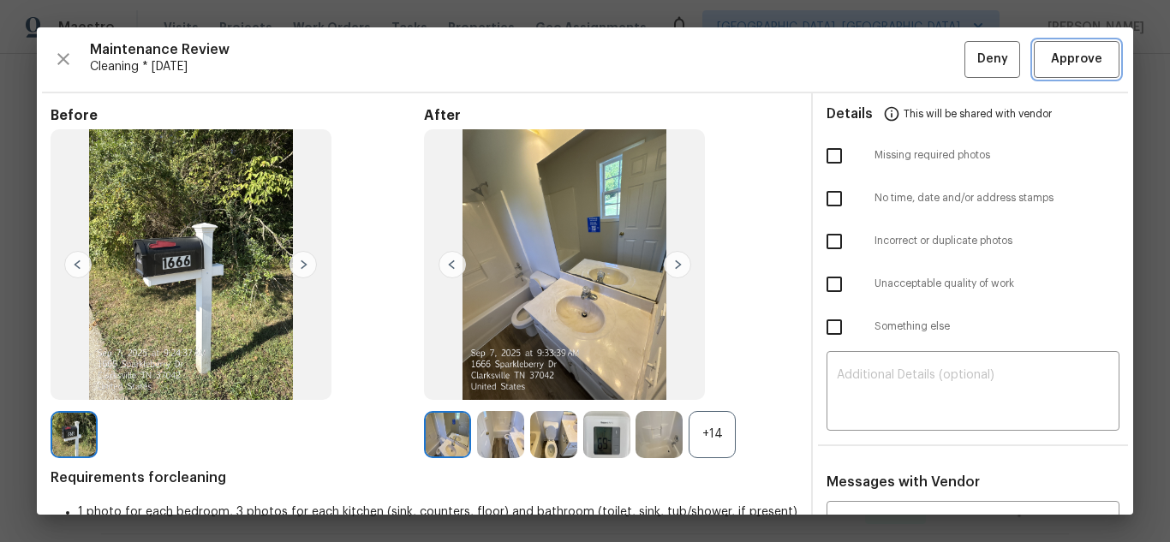
click at [1051, 66] on span "Approve" at bounding box center [1076, 59] width 51 height 21
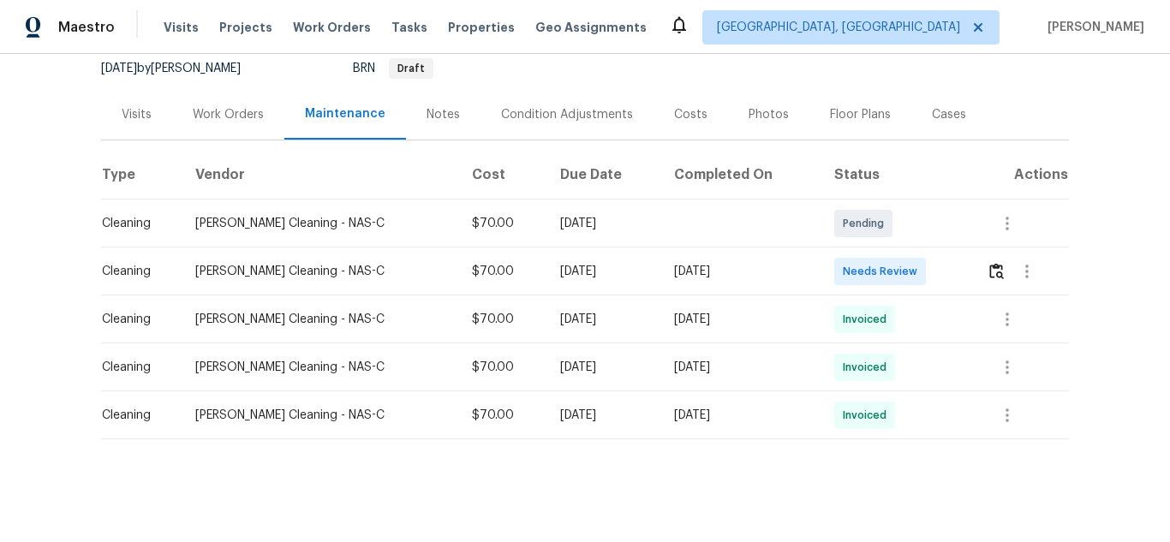
scroll to position [200, 0]
click at [989, 265] on img "button" at bounding box center [996, 271] width 15 height 16
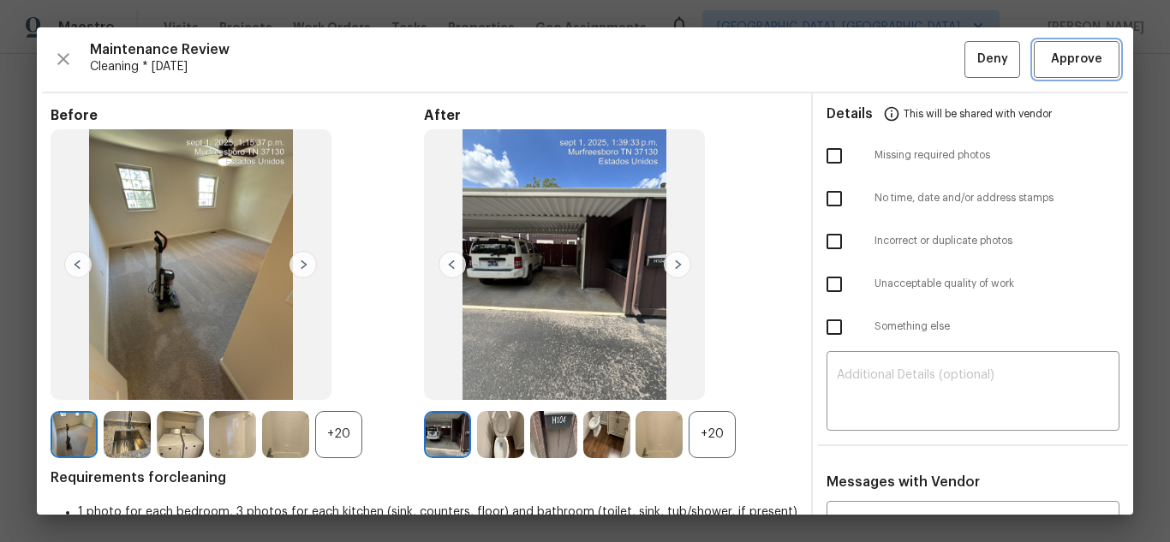
click at [1047, 63] on span "Approve" at bounding box center [1076, 59] width 58 height 21
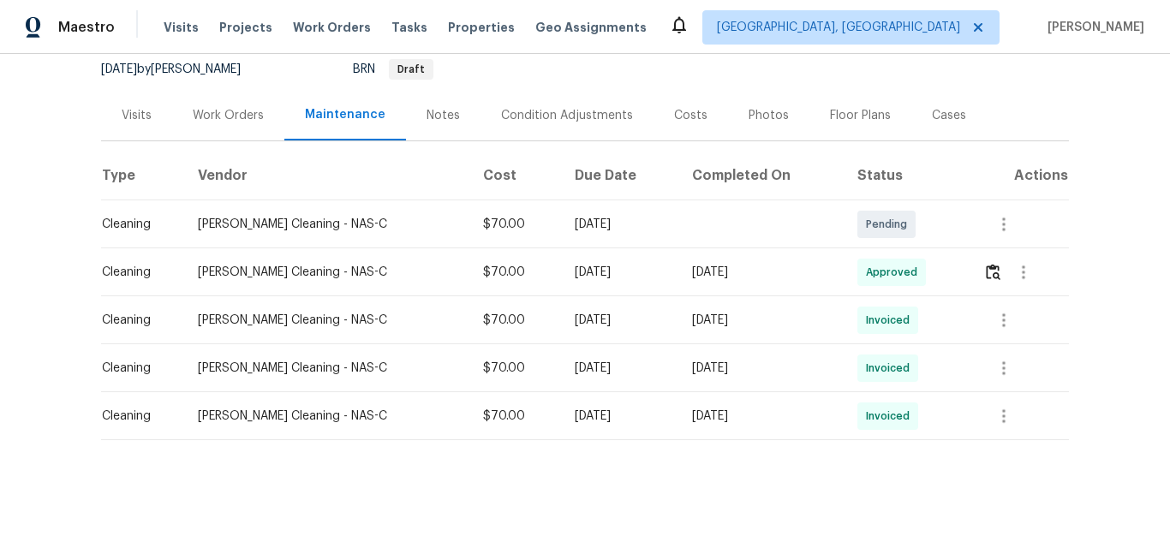
scroll to position [171, 0]
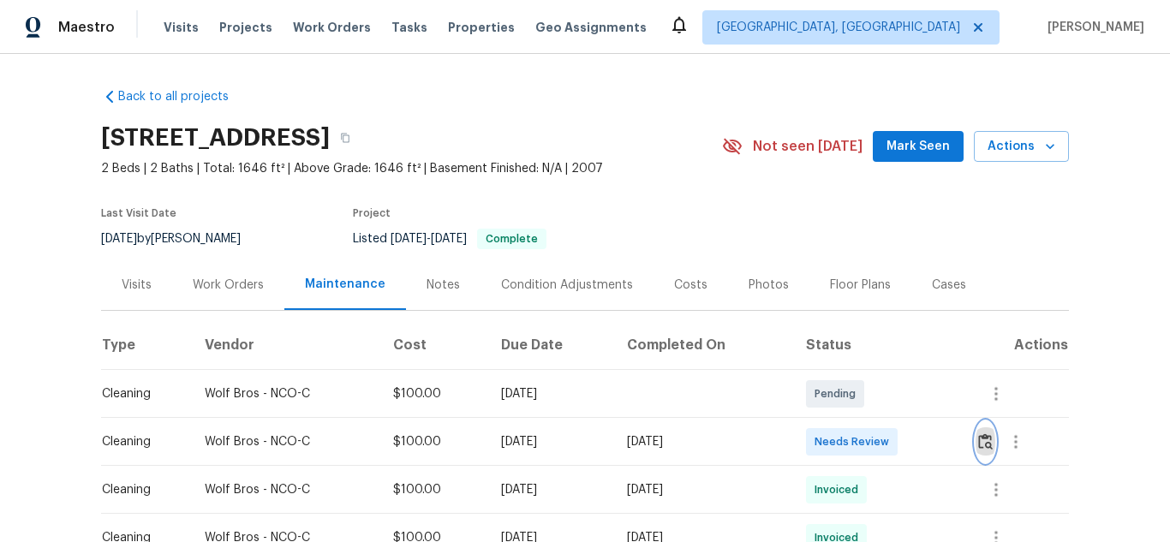
click at [981, 439] on img "button" at bounding box center [985, 441] width 15 height 16
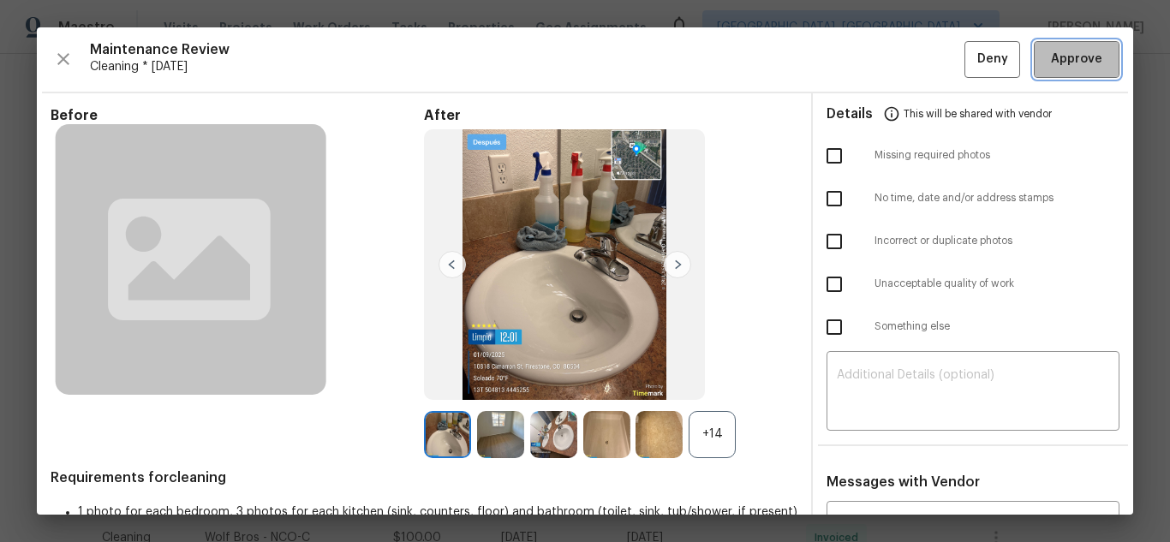
click at [1047, 60] on span "Approve" at bounding box center [1076, 59] width 58 height 21
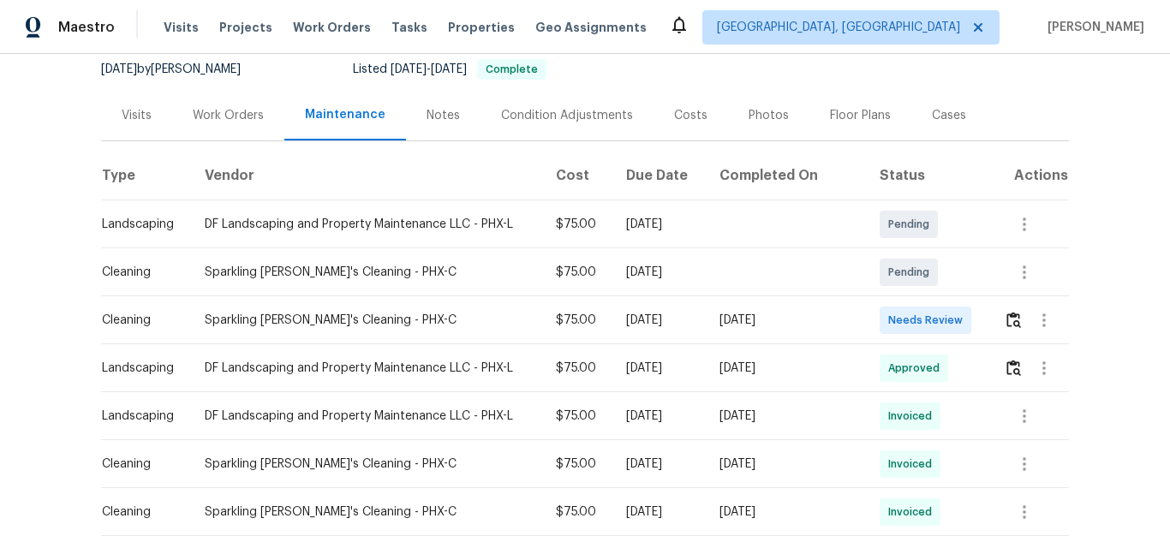
scroll to position [171, 0]
click at [1006, 320] on img "button" at bounding box center [1013, 318] width 15 height 16
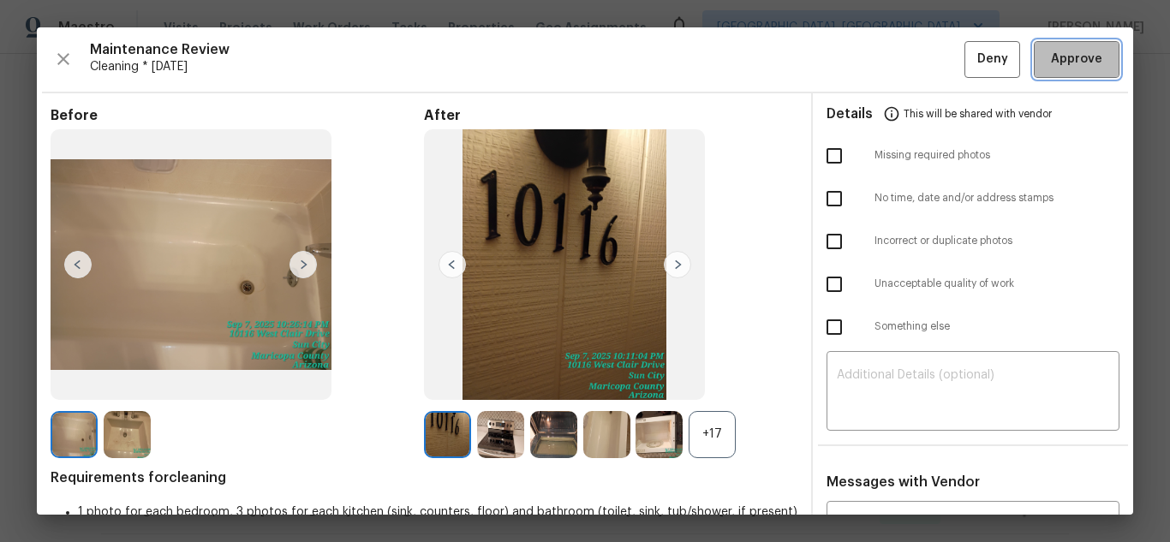
click at [1098, 63] on button "Approve" at bounding box center [1077, 59] width 86 height 37
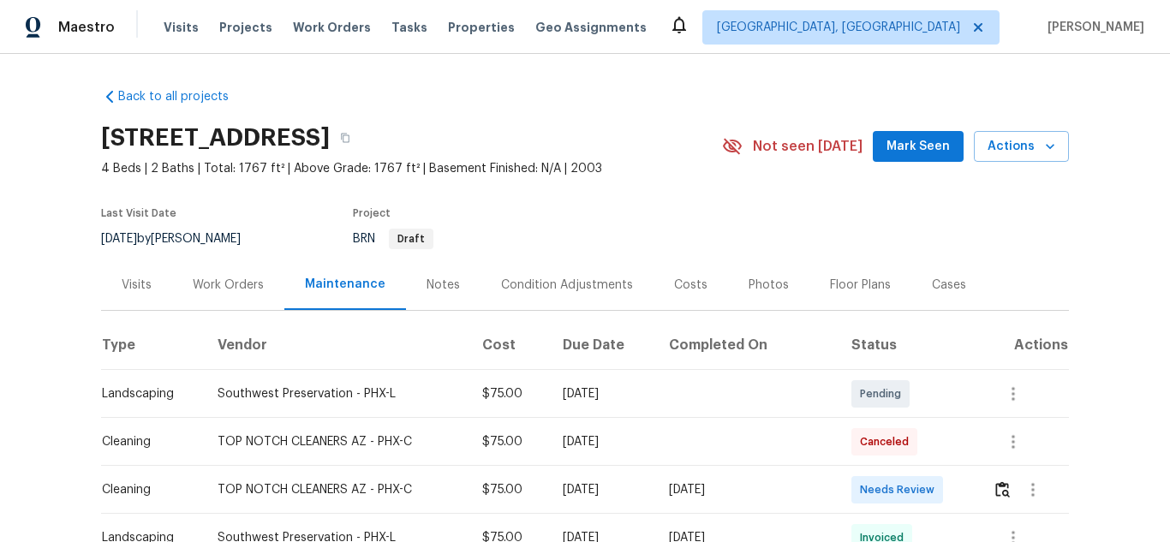
scroll to position [171, 0]
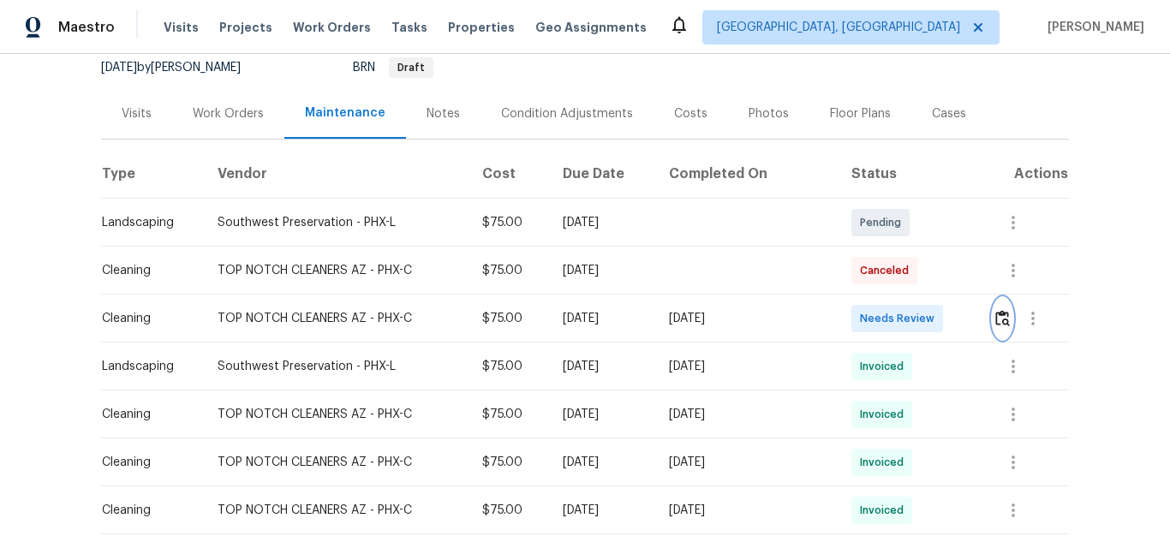
click at [998, 322] on img "button" at bounding box center [1002, 318] width 15 height 16
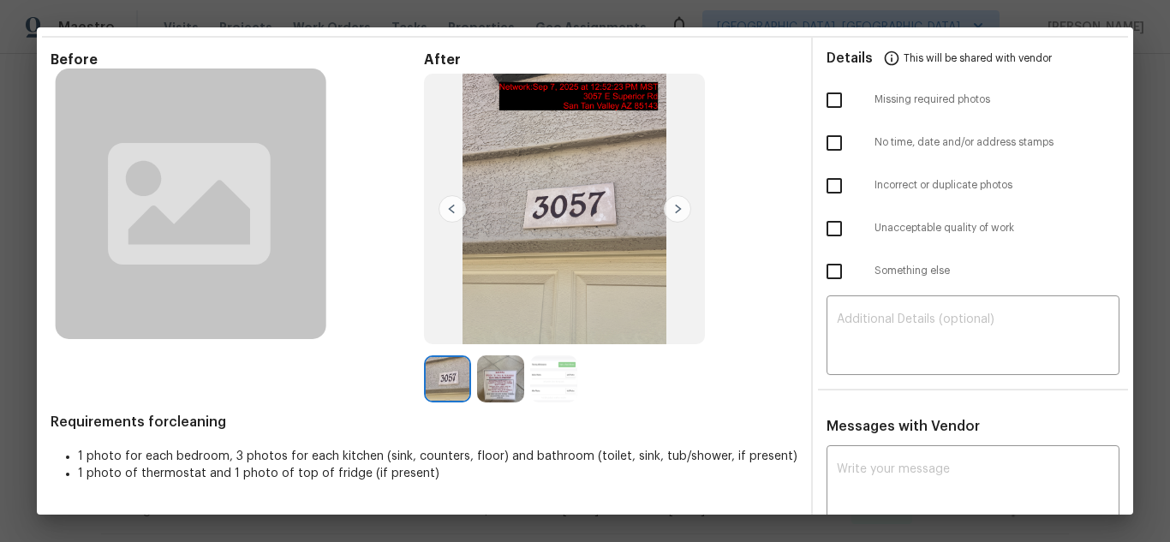
scroll to position [86, 0]
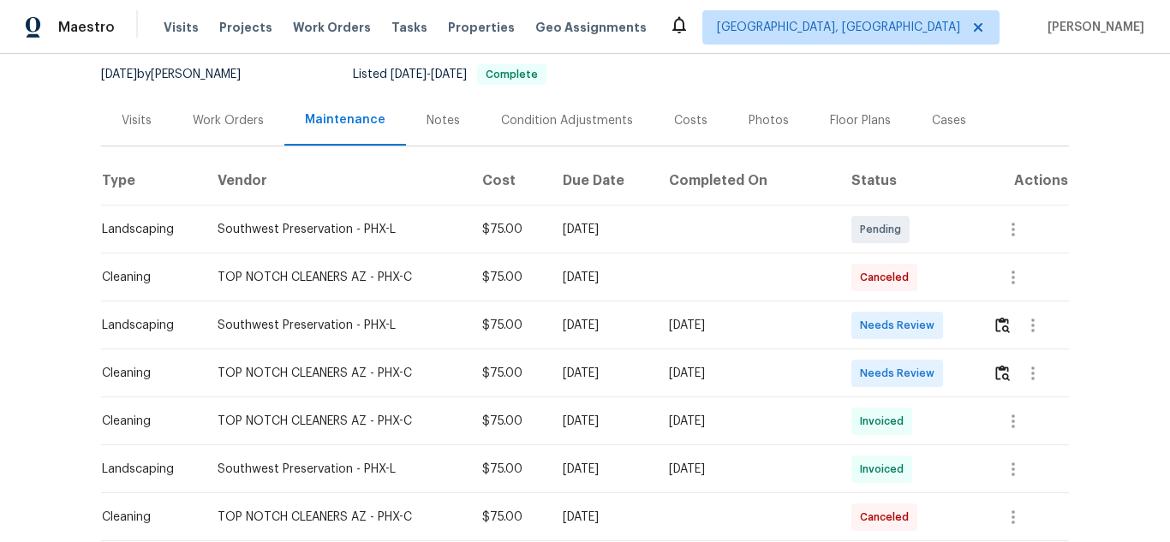
scroll to position [171, 0]
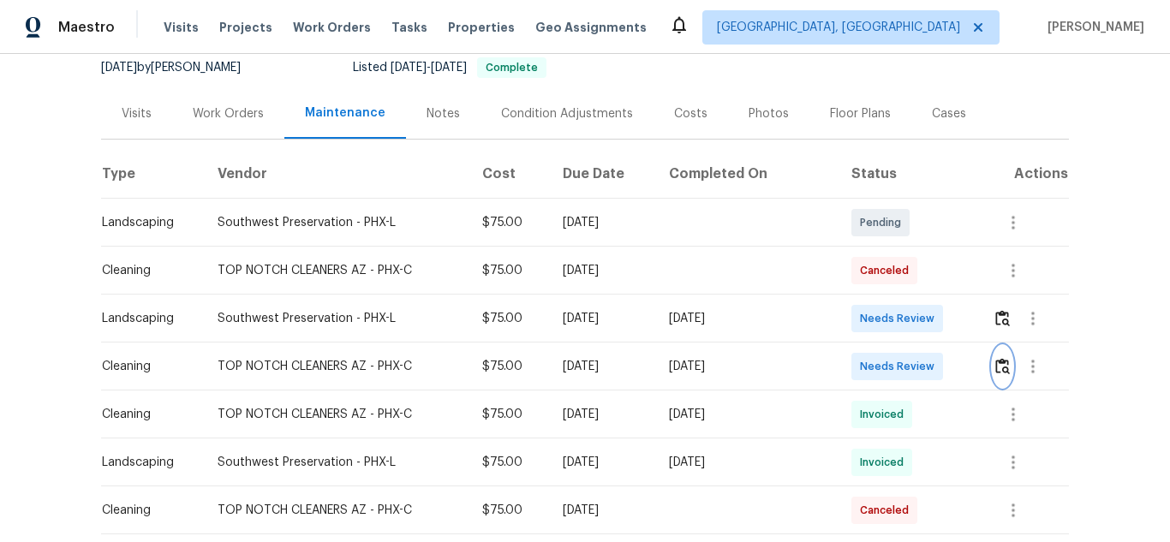
click at [998, 372] on img "button" at bounding box center [1002, 366] width 15 height 16
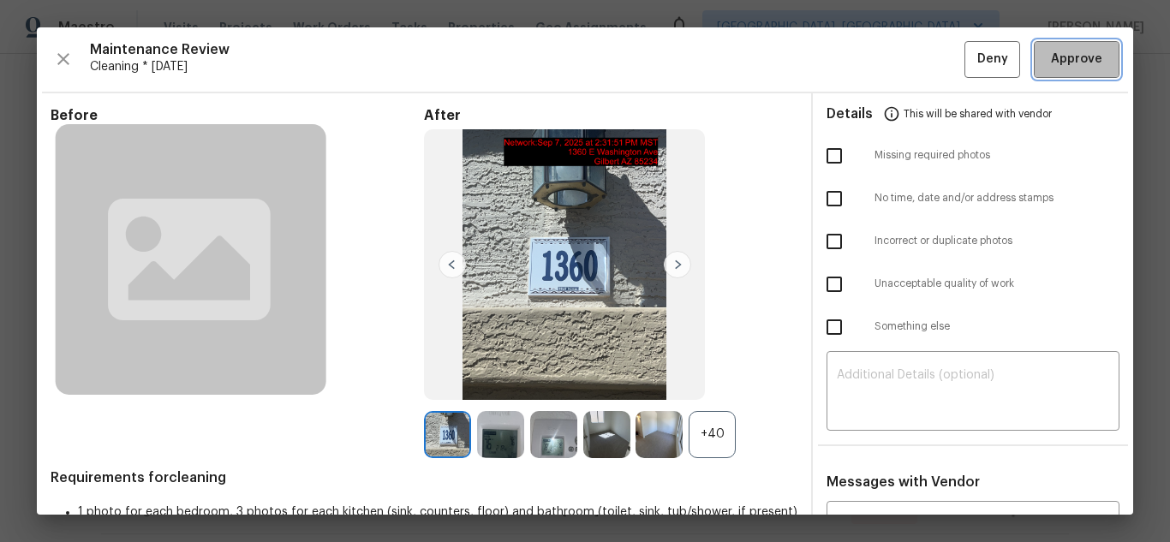
click at [1061, 61] on span "Approve" at bounding box center [1076, 59] width 51 height 21
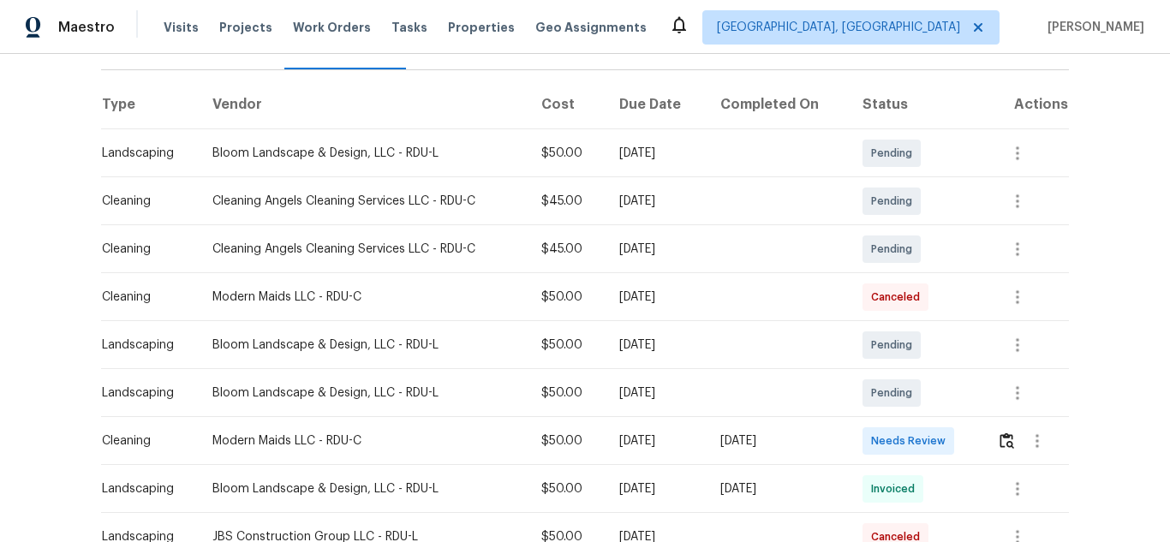
scroll to position [257, 0]
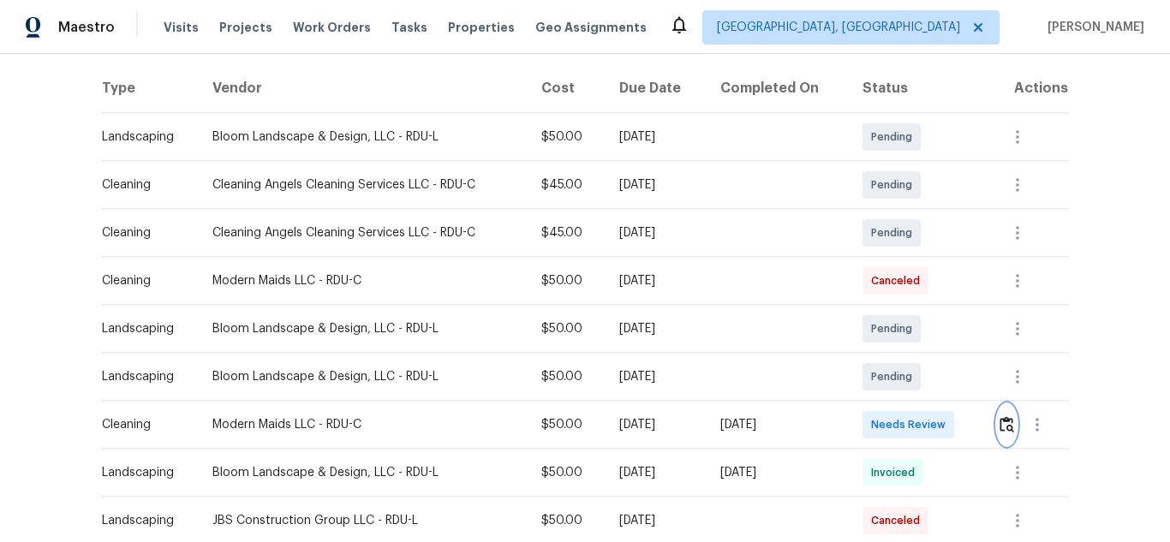
click at [1001, 428] on img "button" at bounding box center [1006, 424] width 15 height 16
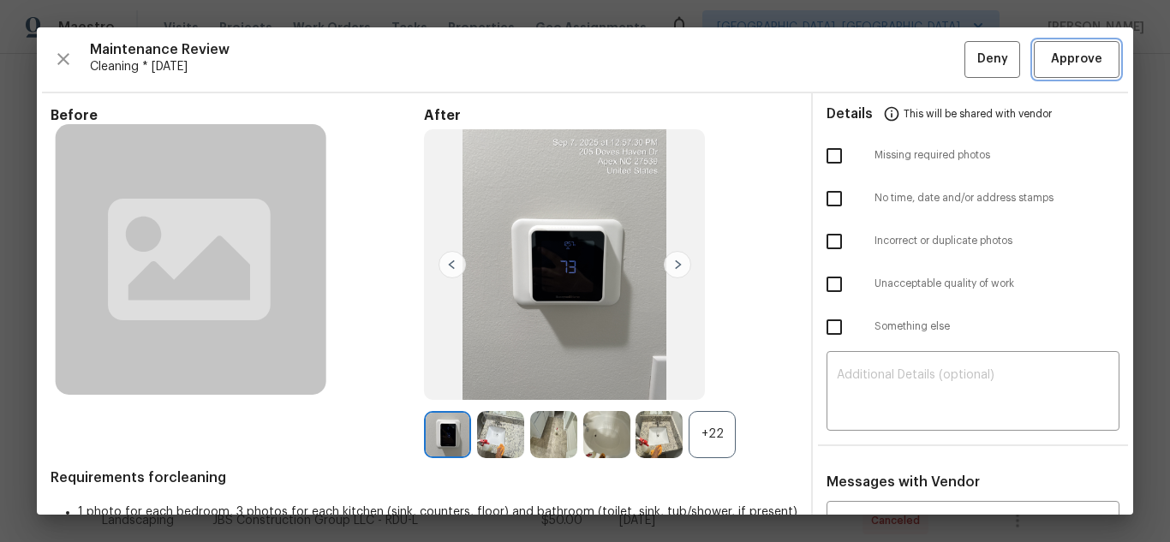
click at [1090, 73] on button "Approve" at bounding box center [1077, 59] width 86 height 37
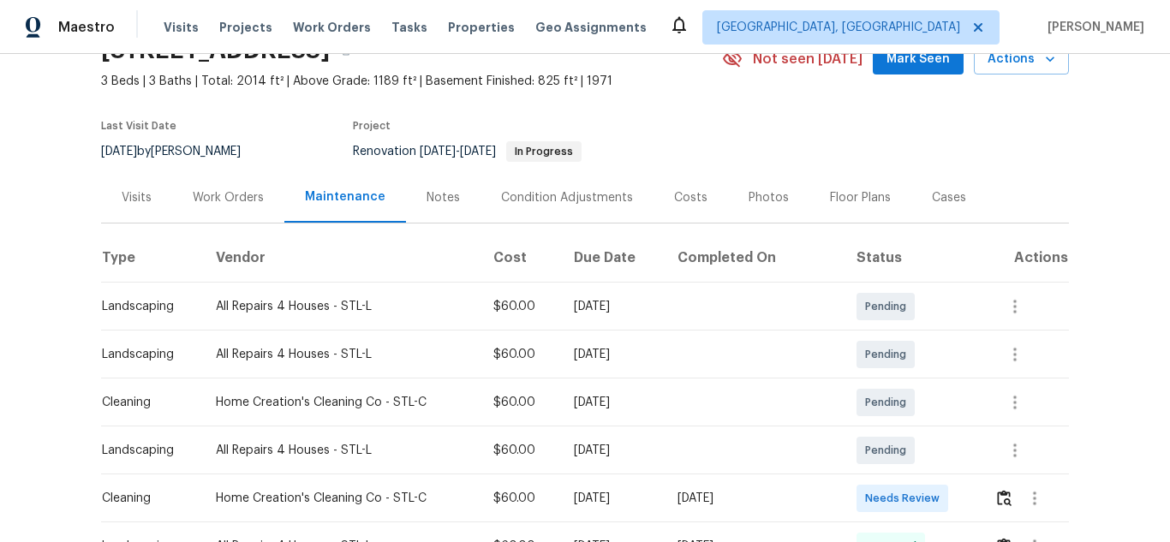
scroll to position [171, 0]
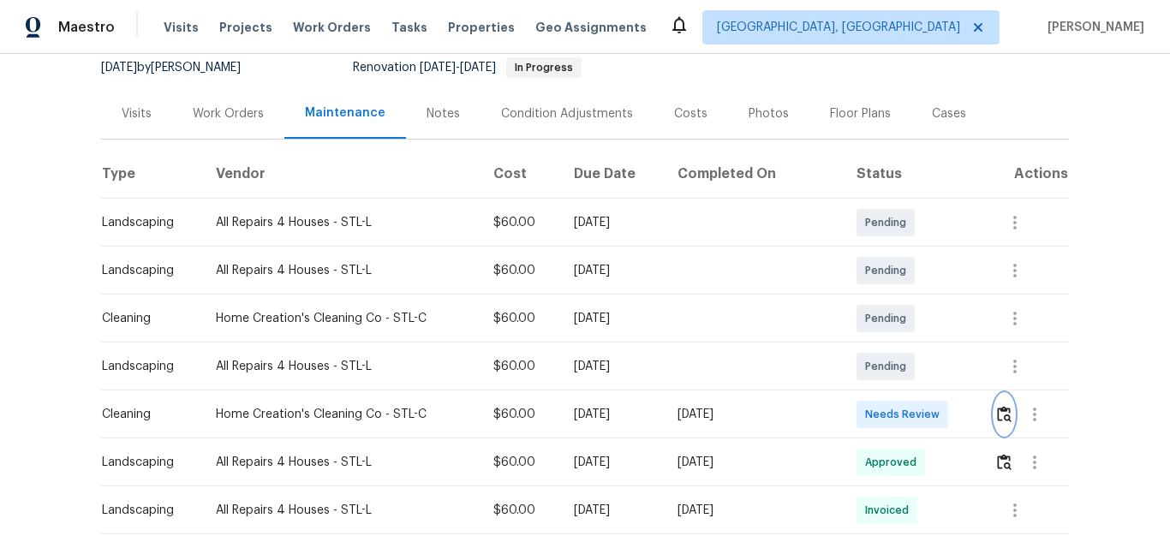
click at [999, 417] on img "button" at bounding box center [1004, 414] width 15 height 16
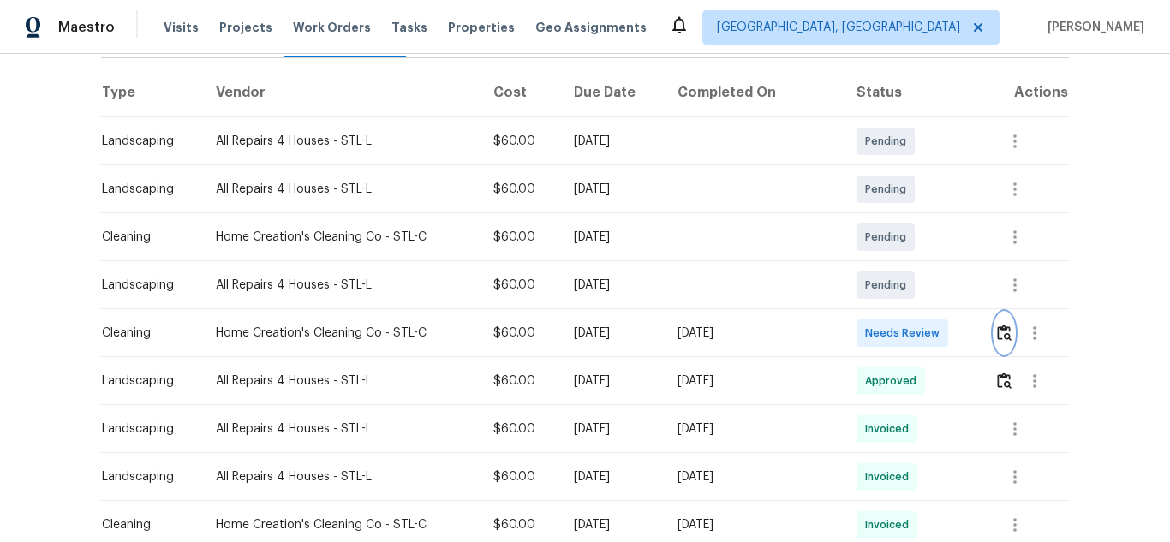
scroll to position [257, 0]
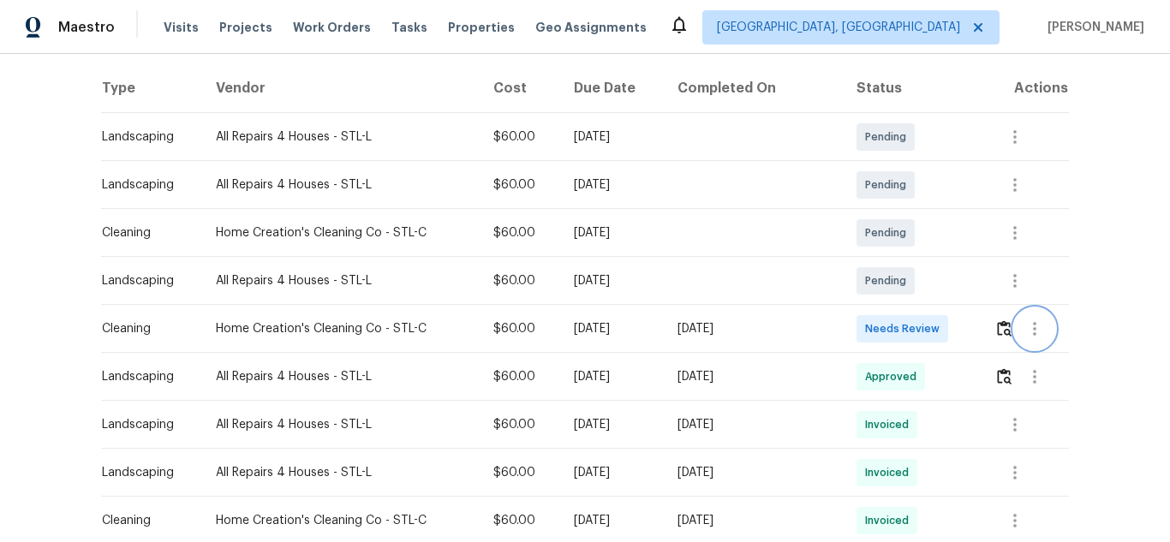
click at [1014, 329] on button "button" at bounding box center [1034, 328] width 41 height 41
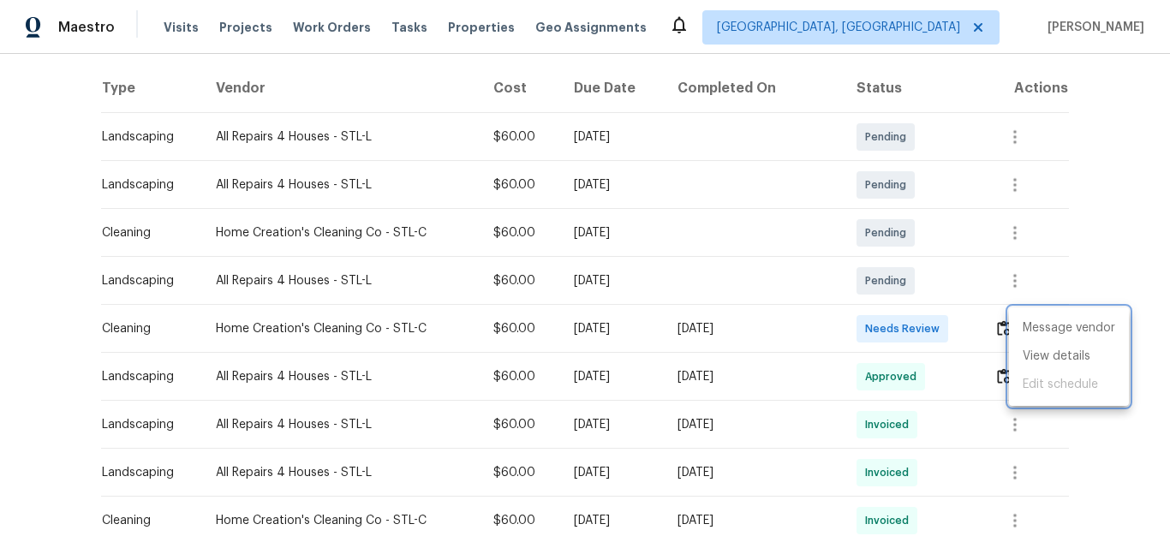
click at [998, 329] on div at bounding box center [585, 271] width 1170 height 542
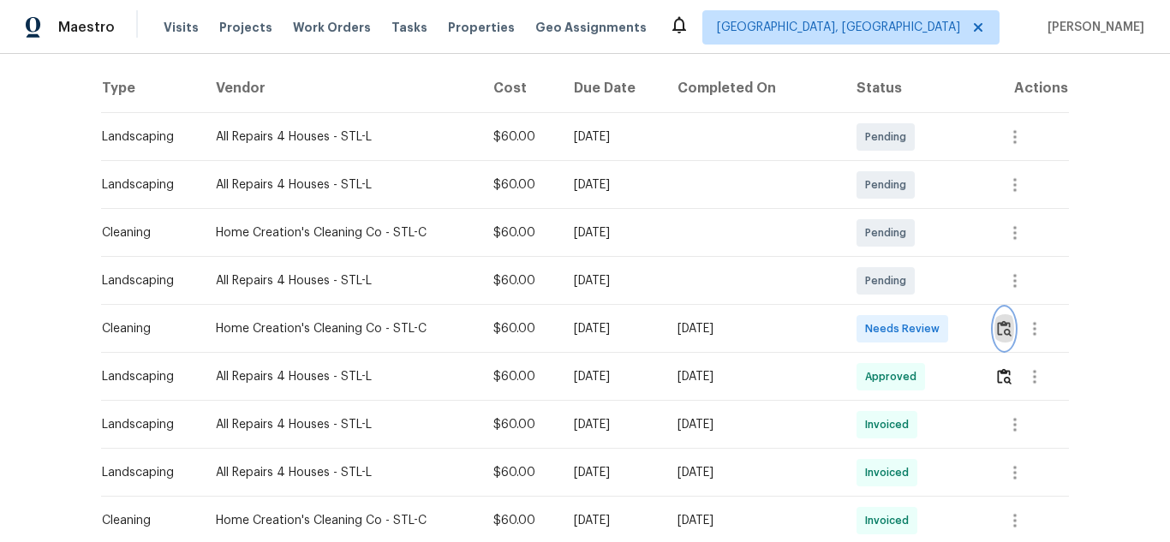
click at [997, 331] on img "button" at bounding box center [1004, 328] width 15 height 16
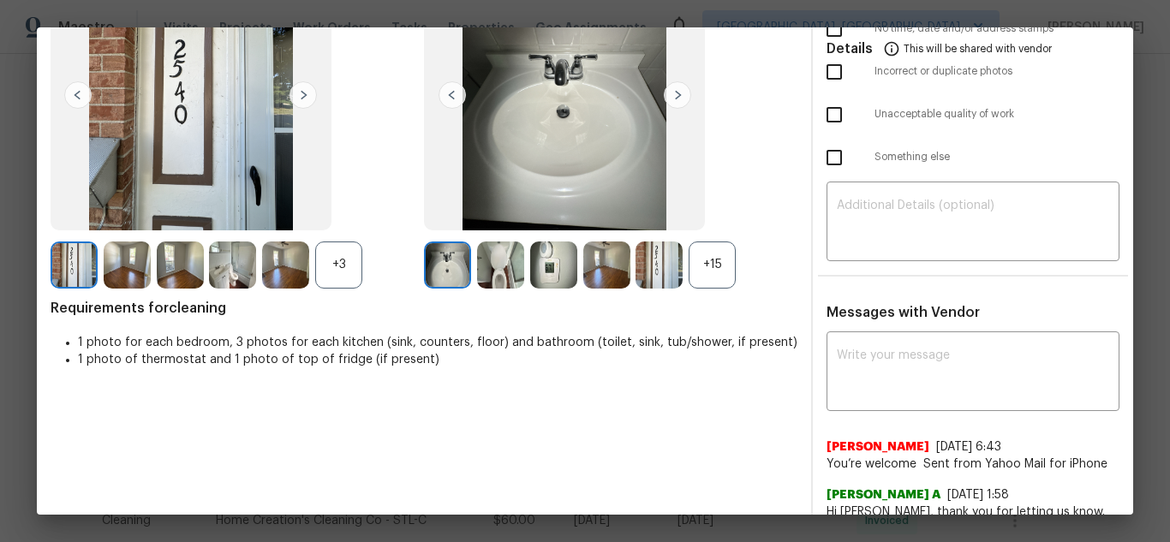
scroll to position [171, 0]
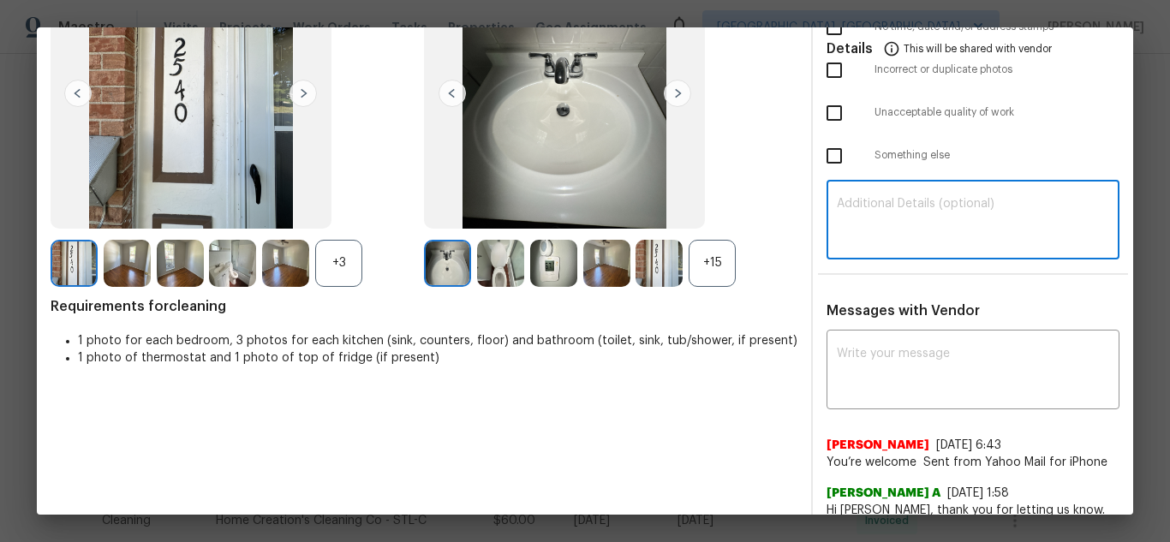
click at [954, 226] on textarea at bounding box center [973, 222] width 272 height 48
paste textarea "Maintenance Audit Team: Hello! Unfortunately, this cleaning visit completed on …"
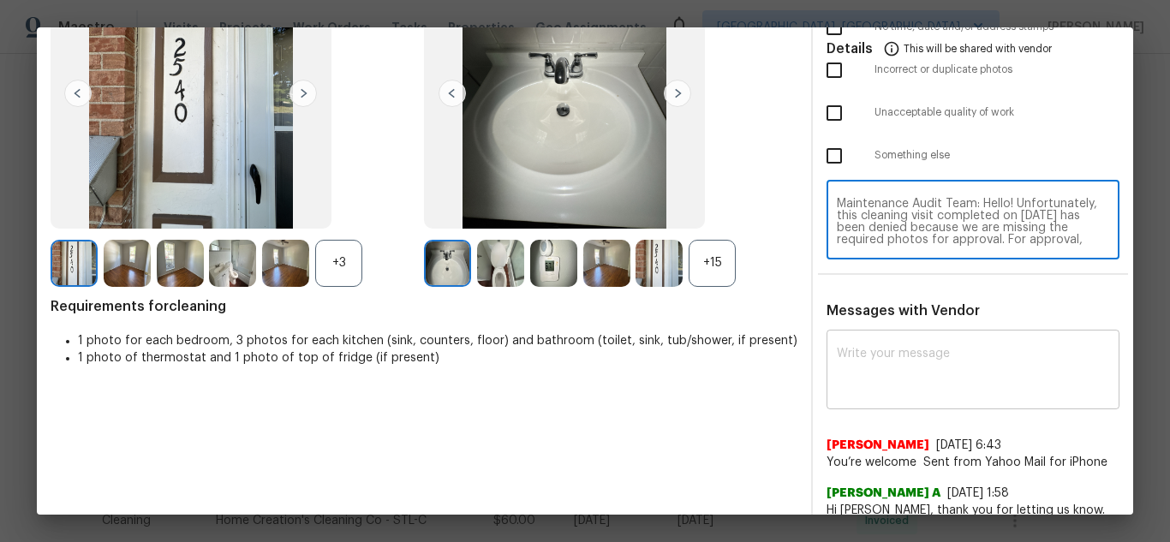
scroll to position [156, 0]
type textarea "Maintenance Audit Team: Hello! Unfortunately, this cleaning visit completed on …"
click at [911, 373] on textarea at bounding box center [973, 372] width 272 height 48
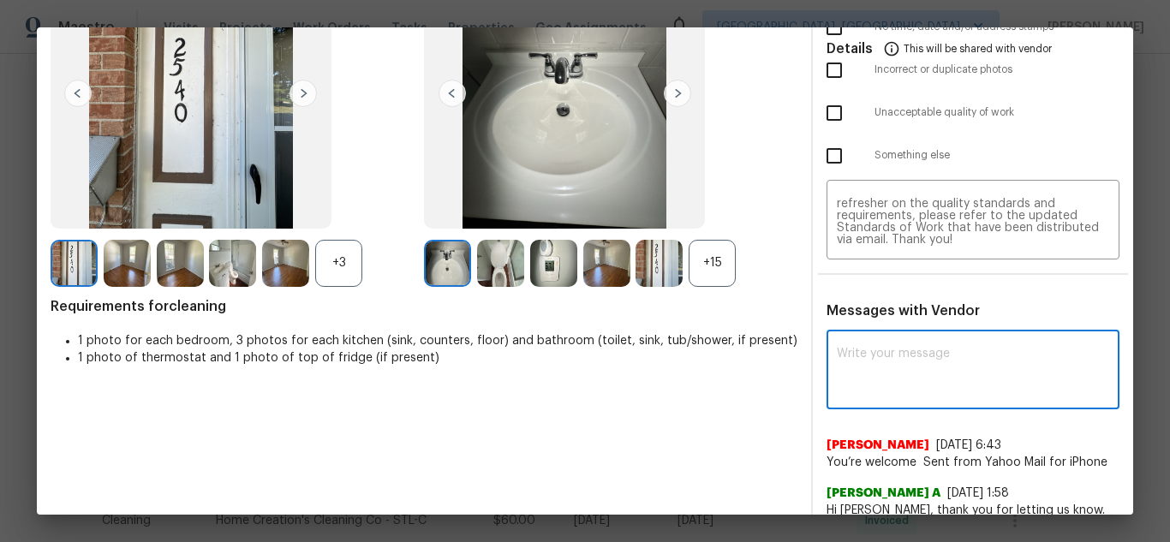
paste textarea "Maintenance Audit Team: Hello! Unfortunately, this cleaning visit completed on …"
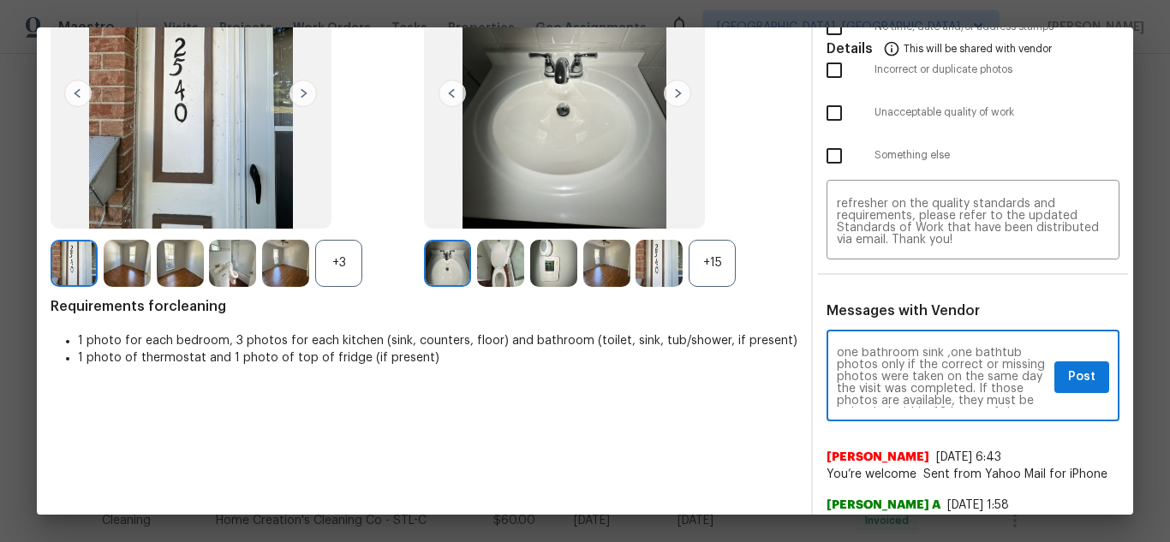
scroll to position [69, 0]
click at [837, 372] on textarea "Maintenance Audit Team: Hello! Unfortunately, this cleaning visit completed on …" at bounding box center [942, 378] width 211 height 60
type textarea "Maintenance Audit Team: Hello! Unfortunately, this cleaning visit completed on …"
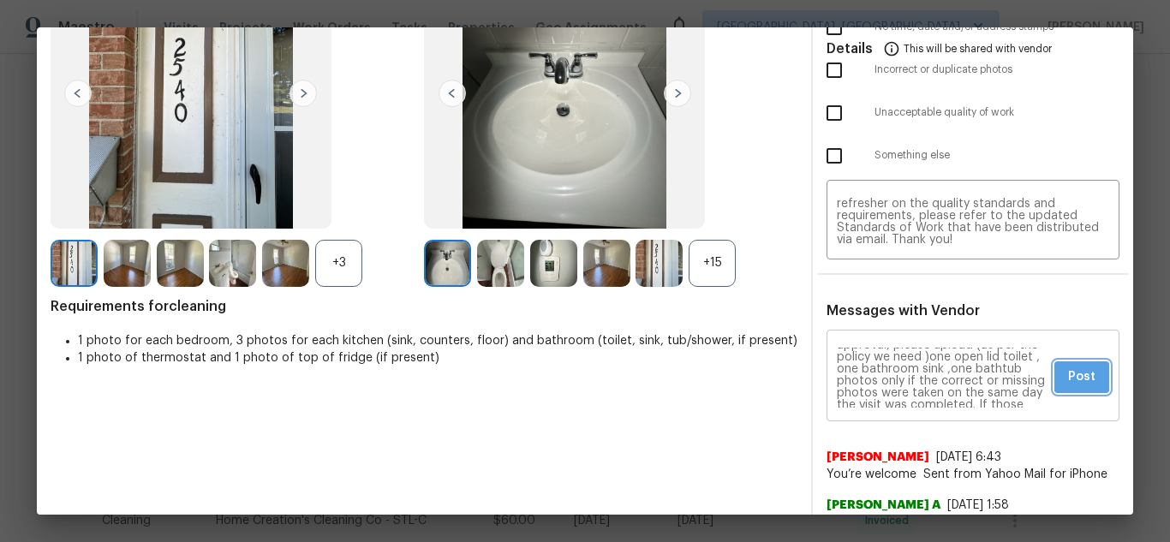
click at [1068, 374] on span "Post" at bounding box center [1081, 377] width 27 height 21
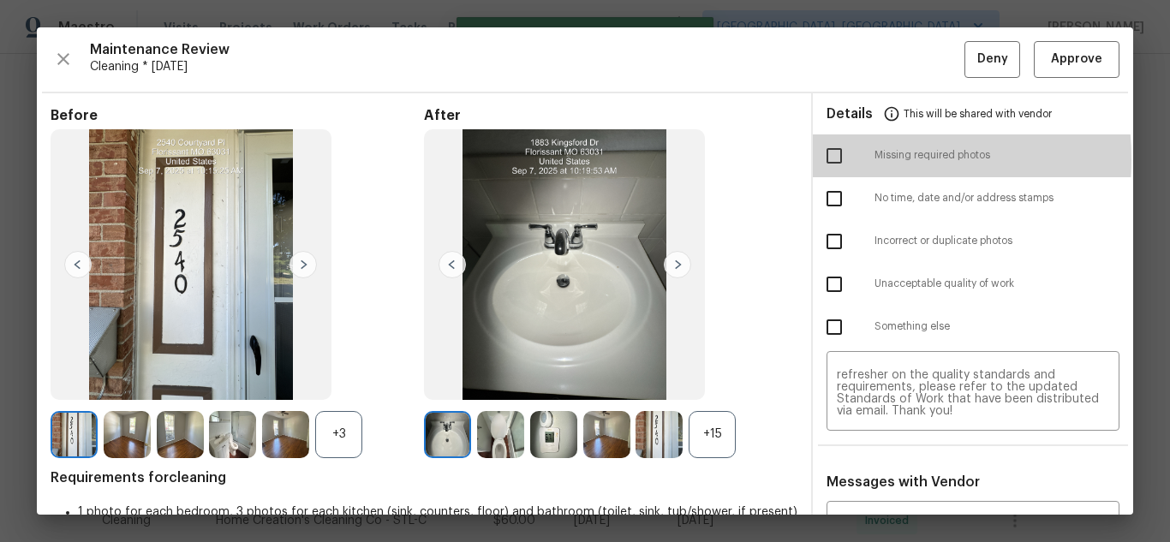
drag, startPoint x: 831, startPoint y: 158, endPoint x: 921, endPoint y: 142, distance: 92.2
click at [830, 158] on input "checkbox" at bounding box center [834, 156] width 36 height 36
checkbox input "true"
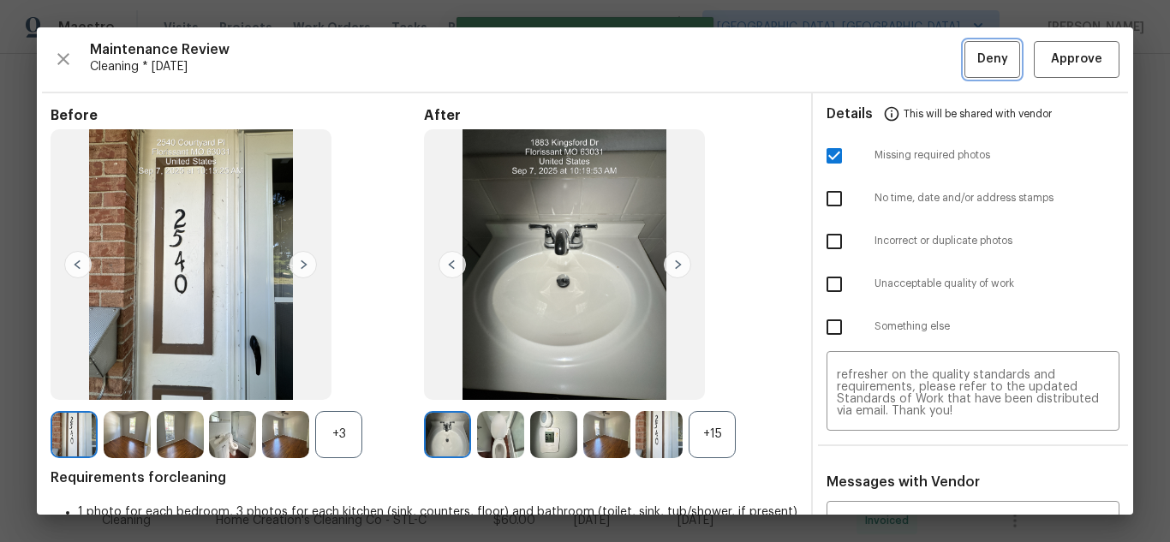
click at [996, 51] on button "Deny" at bounding box center [992, 59] width 56 height 37
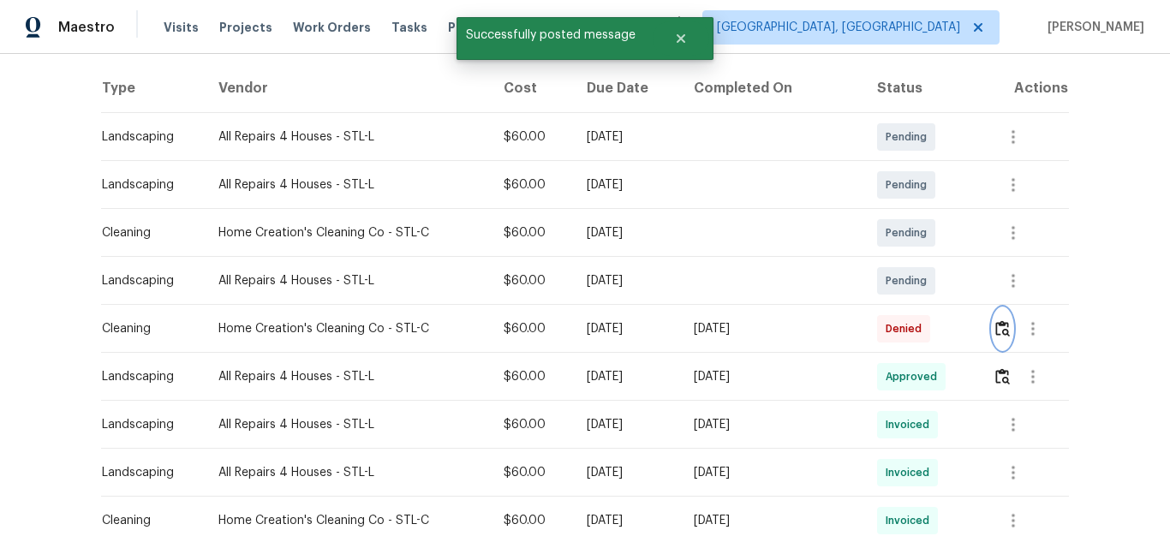
click at [995, 328] on img "button" at bounding box center [1002, 328] width 15 height 16
